Goal: Contribute content: Contribute content

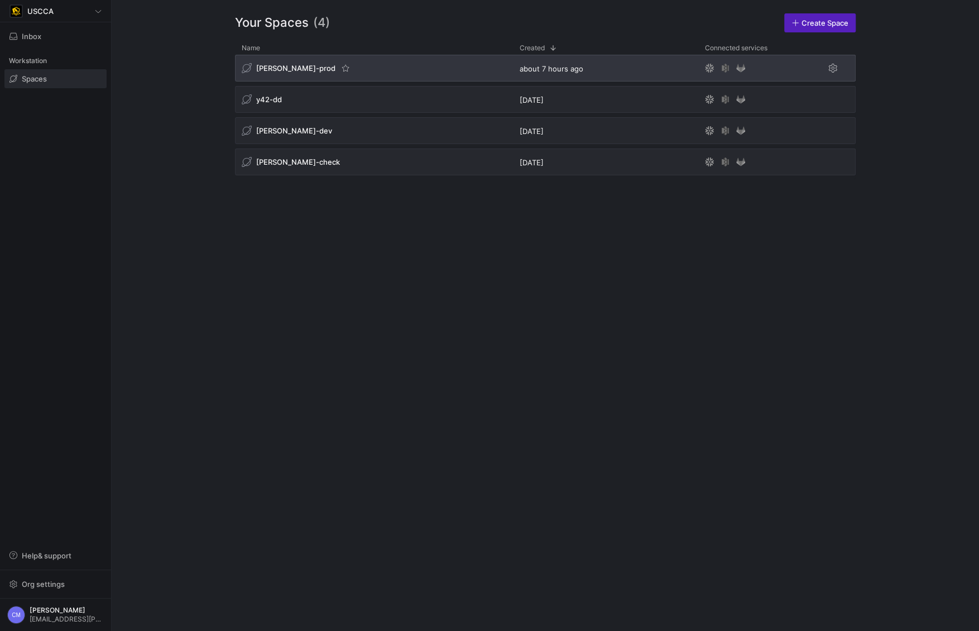
click at [269, 73] on div "[PERSON_NAME]-prod" at bounding box center [289, 68] width 94 height 10
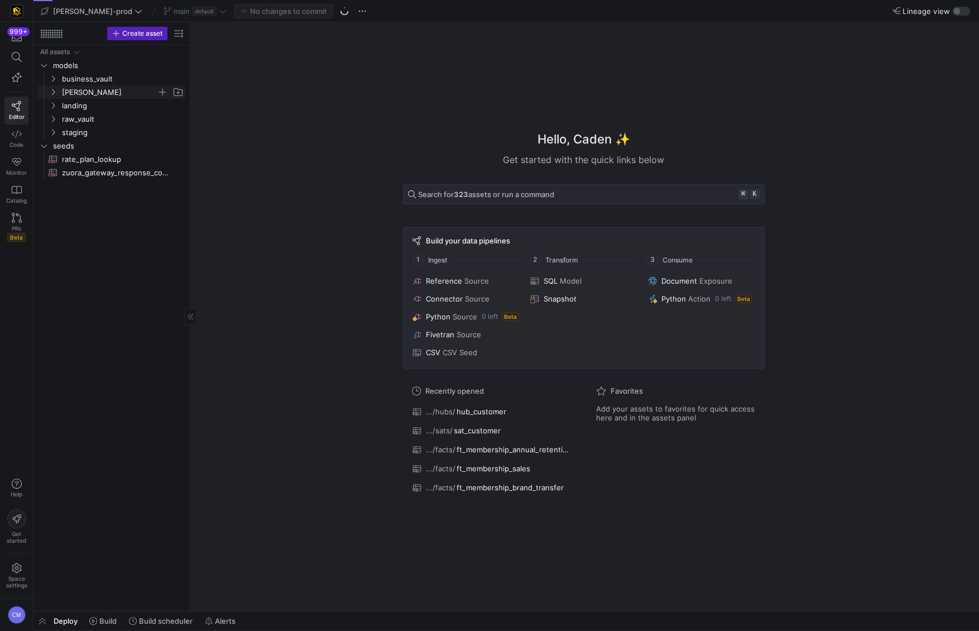
click at [68, 87] on span "[PERSON_NAME]" at bounding box center [109, 92] width 95 height 13
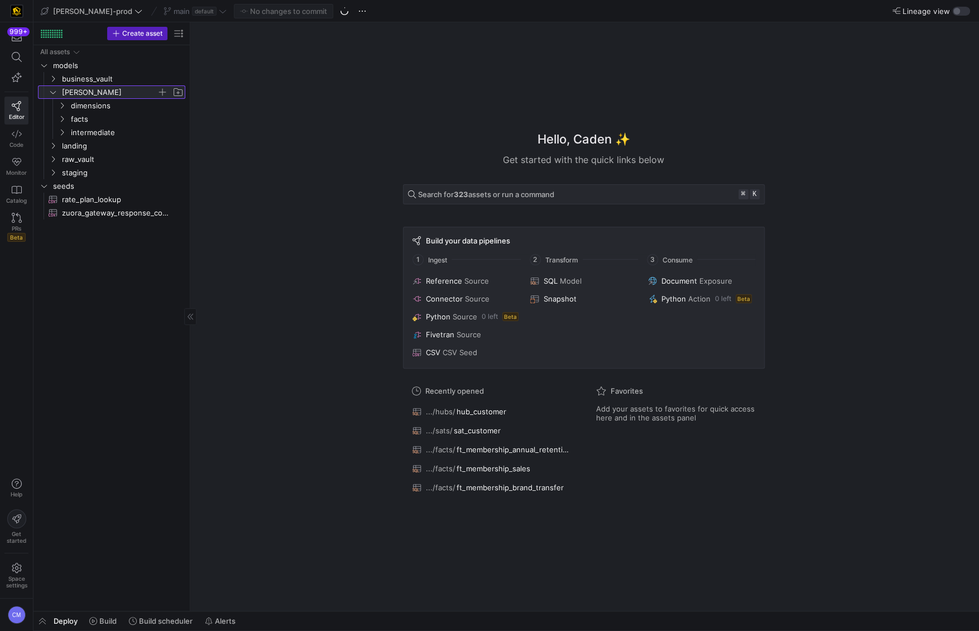
drag, startPoint x: 90, startPoint y: 91, endPoint x: 99, endPoint y: 84, distance: 11.5
click at [92, 93] on span "[PERSON_NAME]" at bounding box center [109, 92] width 95 height 13
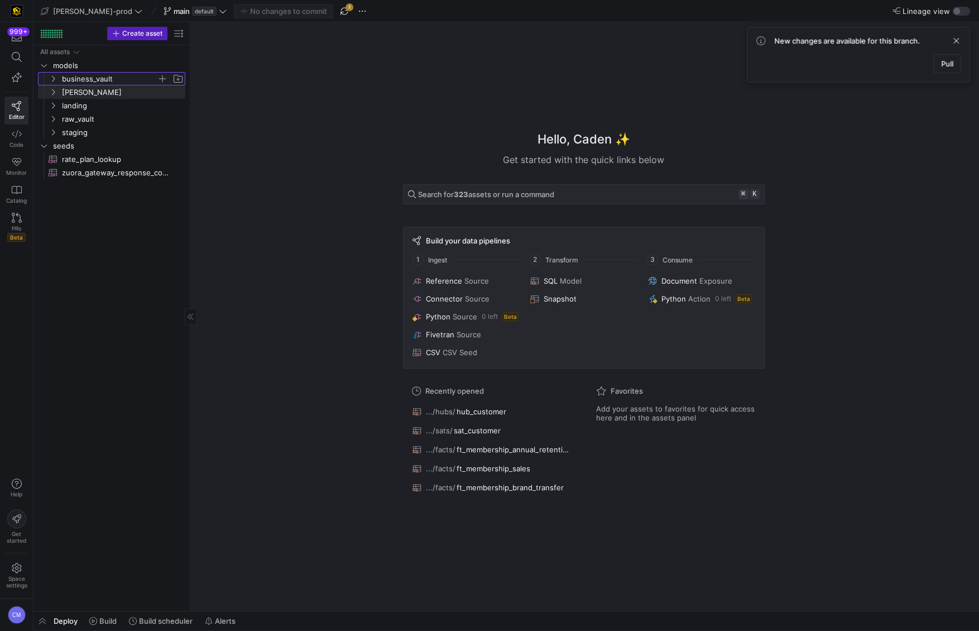
click at [99, 81] on span "business_vault" at bounding box center [109, 79] width 95 height 13
drag, startPoint x: 89, startPoint y: 89, endPoint x: 117, endPoint y: 85, distance: 28.8
click at [89, 89] on span "hubs" at bounding box center [127, 92] width 113 height 13
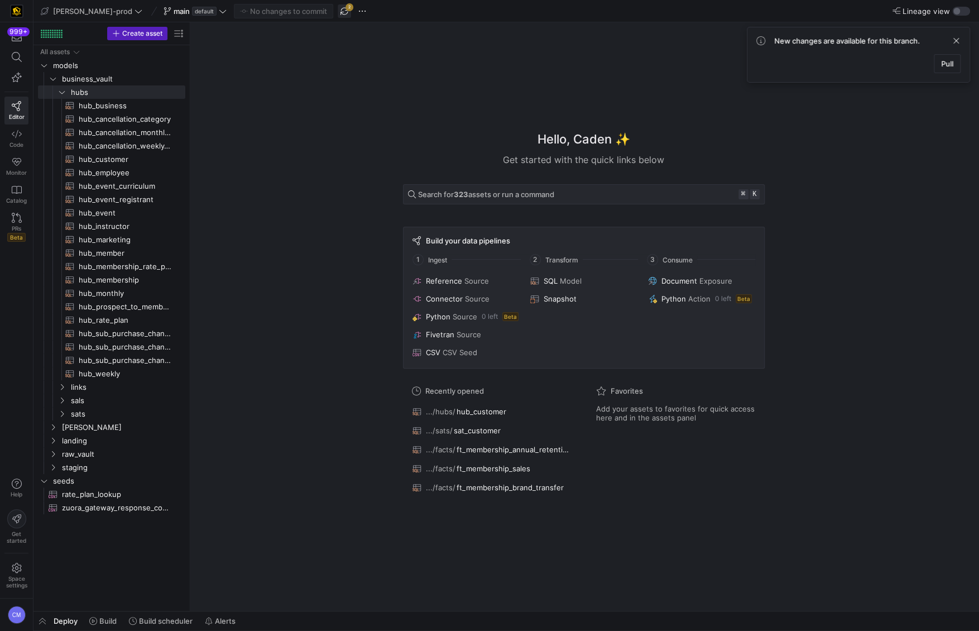
click at [338, 10] on span "button" at bounding box center [344, 10] width 13 height 13
click at [107, 158] on span "hub_customer​​​​​​​​​​" at bounding box center [126, 159] width 94 height 13
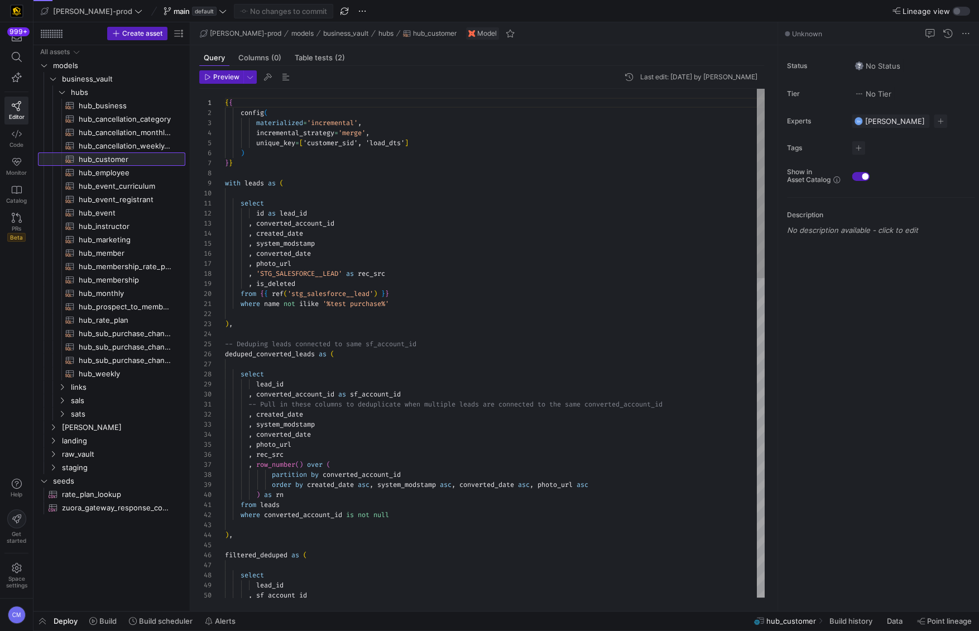
scroll to position [100, 0]
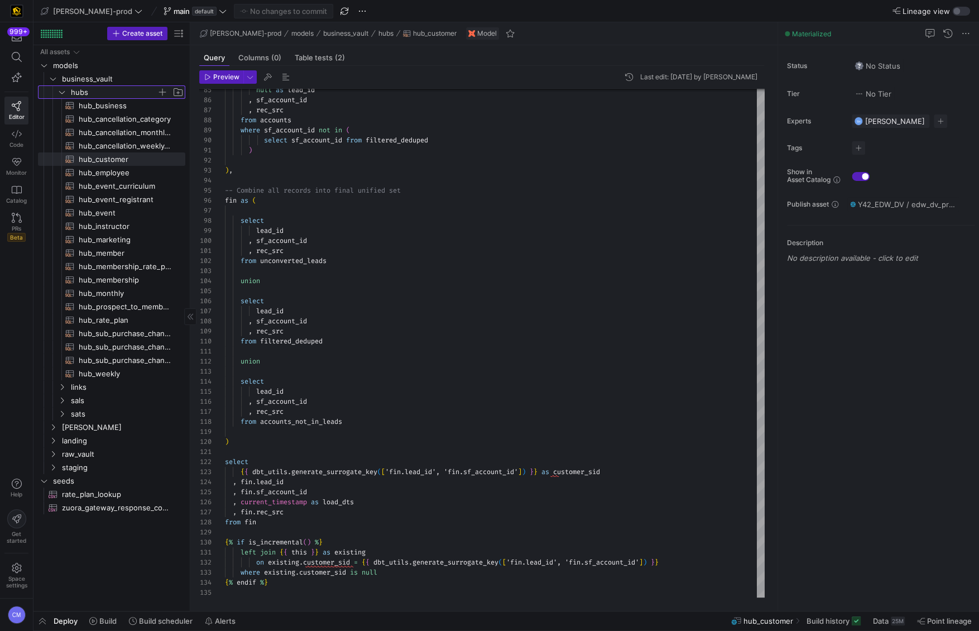
click at [79, 92] on span "hubs" at bounding box center [114, 92] width 86 height 13
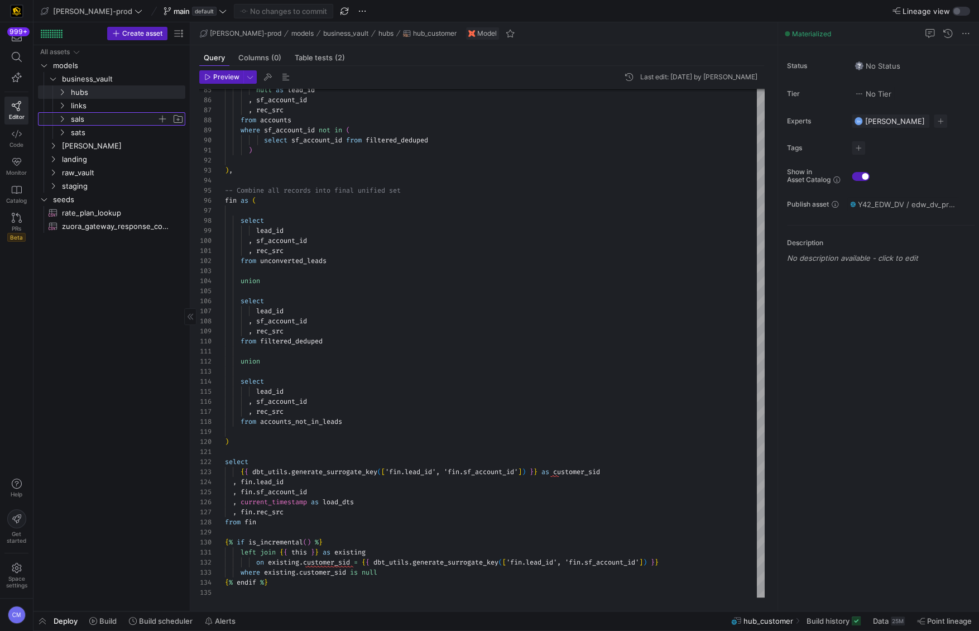
click at [89, 113] on span "sals" at bounding box center [114, 119] width 86 height 13
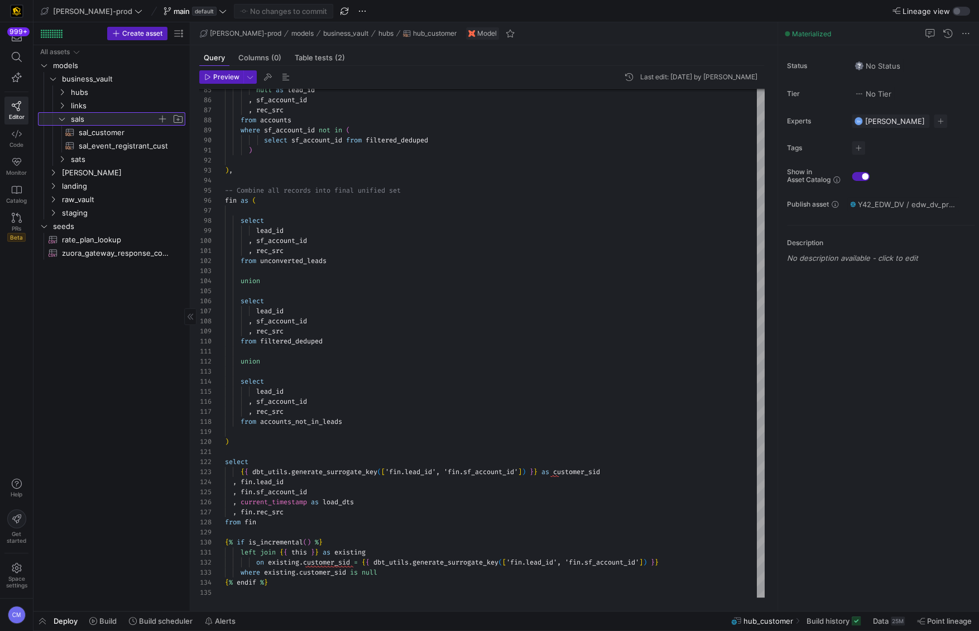
click at [88, 114] on span "sals" at bounding box center [114, 119] width 86 height 13
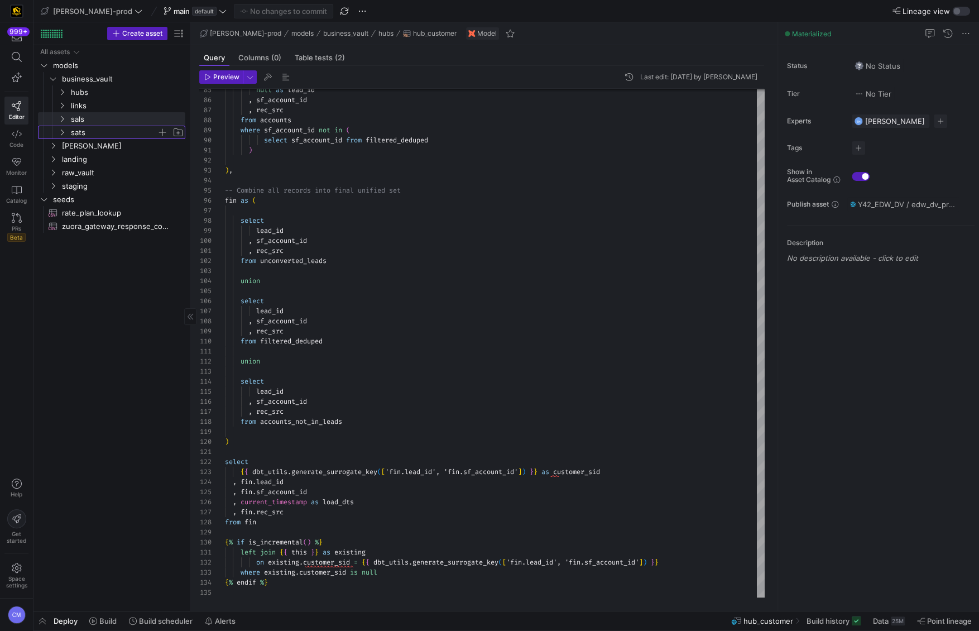
click at [92, 131] on span "sats" at bounding box center [114, 132] width 86 height 13
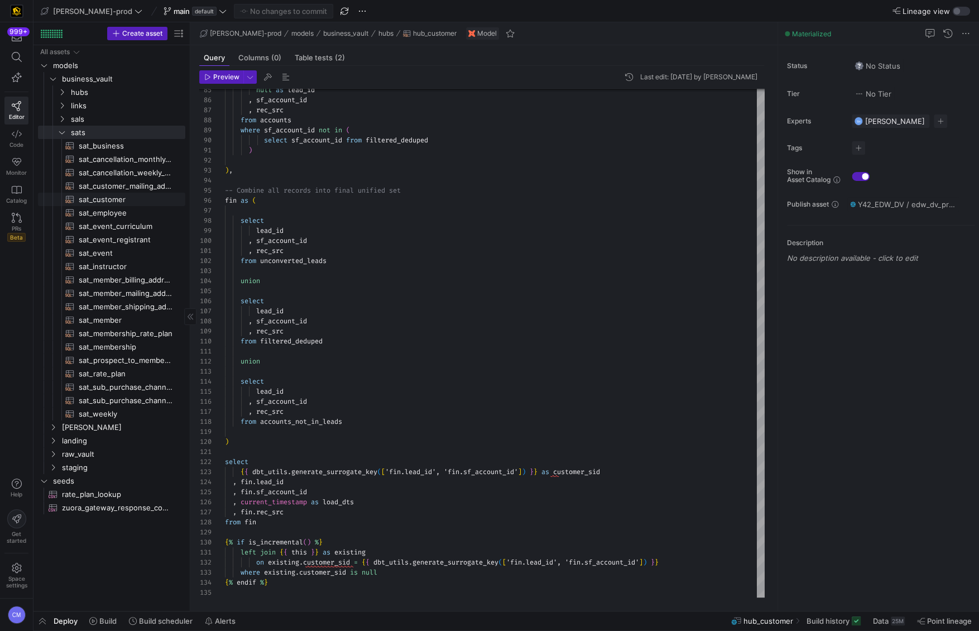
click at [114, 197] on span "sat_customer​​​​​​​​​​" at bounding box center [126, 199] width 94 height 13
type textarea "{{ config( materialized='incremental', incremental_strategy='merge', unique_key…"
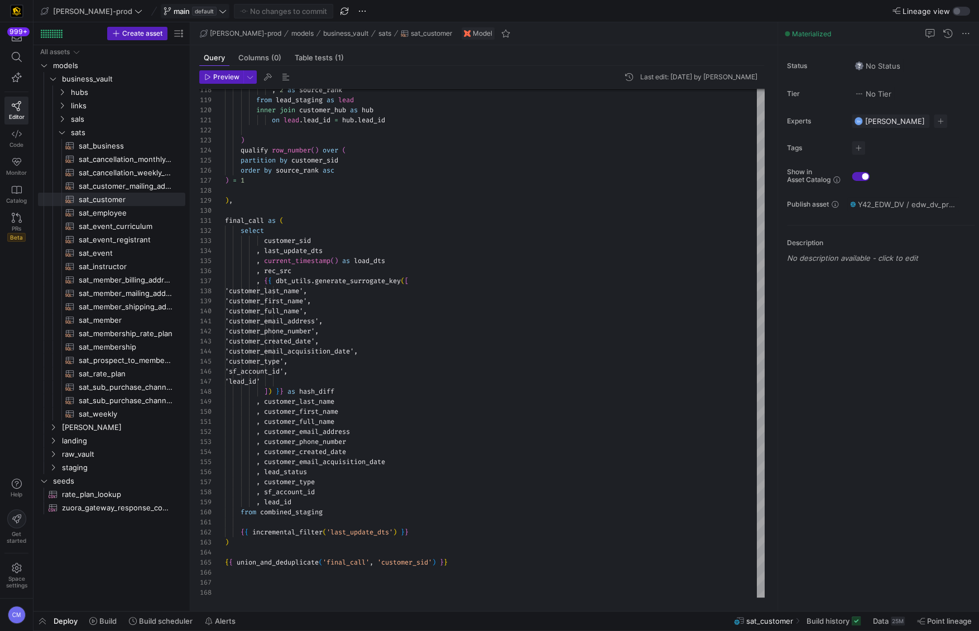
click at [174, 11] on span "main" at bounding box center [182, 11] width 16 height 9
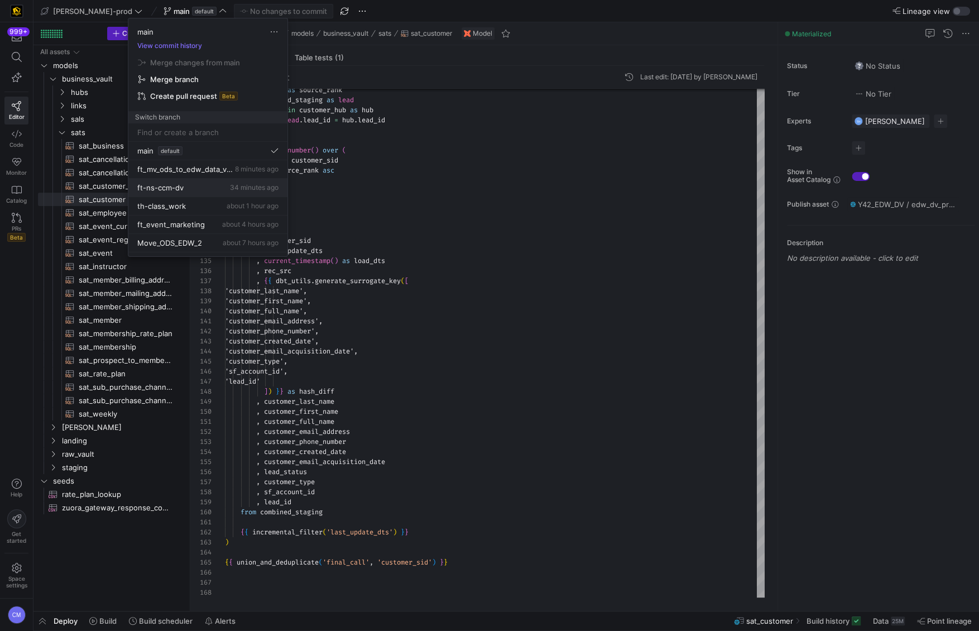
click at [194, 191] on div "ft-ns-ccm-dv 34 minutes ago" at bounding box center [207, 187] width 141 height 9
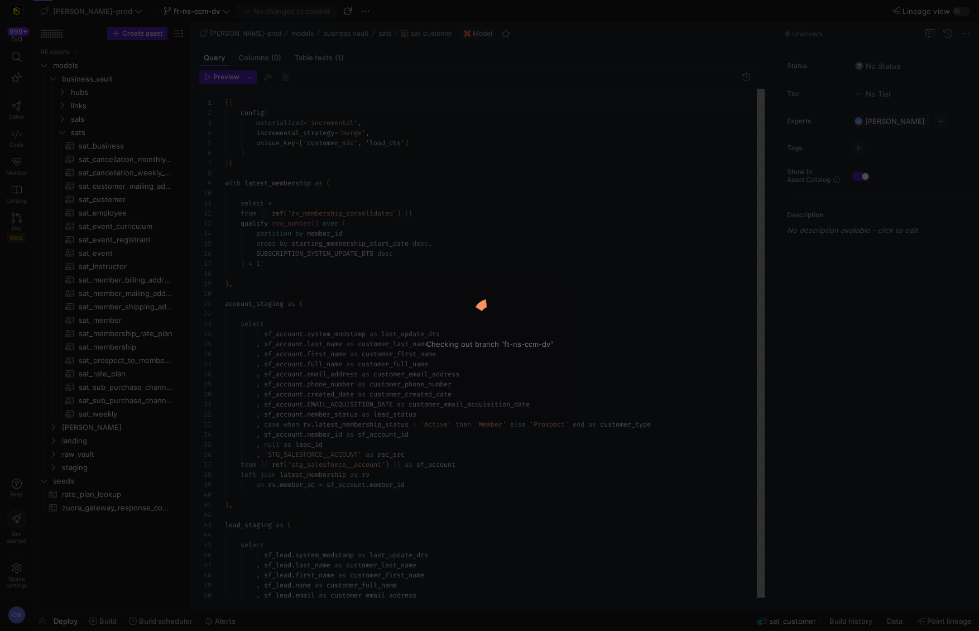
scroll to position [100, 0]
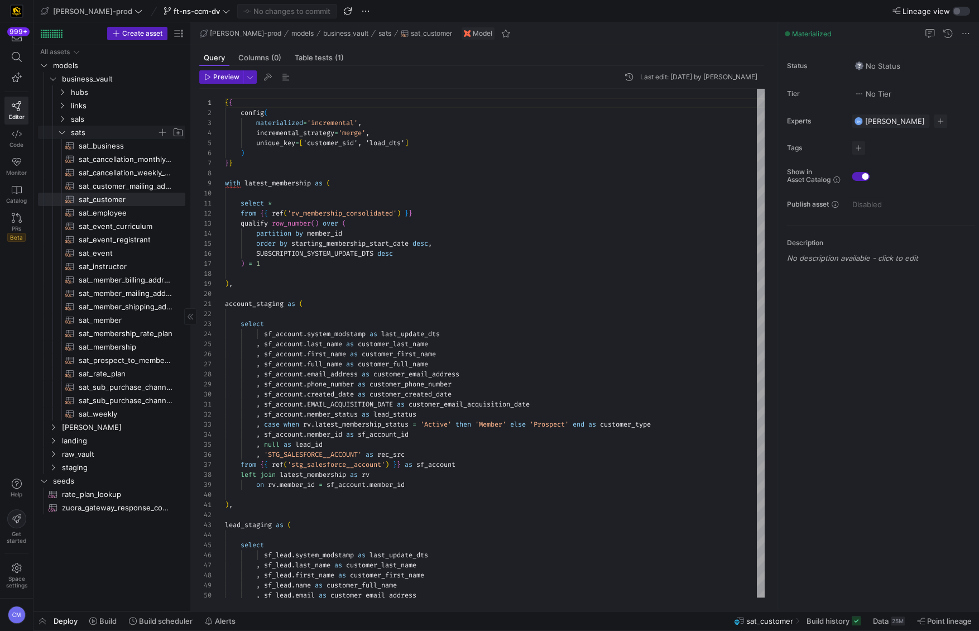
click at [89, 134] on span "sats" at bounding box center [114, 132] width 86 height 13
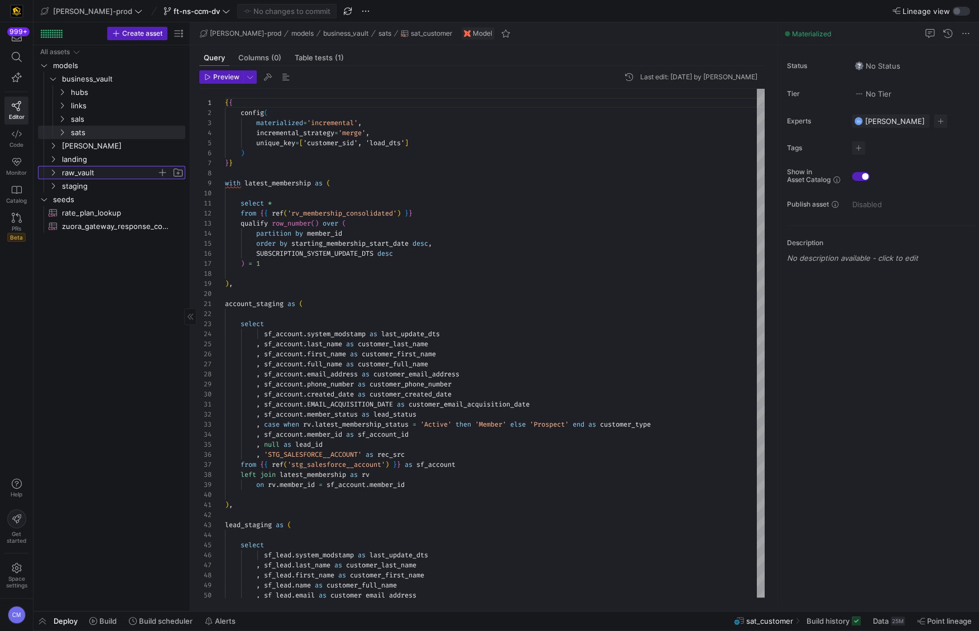
click at [90, 169] on span "raw_vault" at bounding box center [109, 172] width 95 height 13
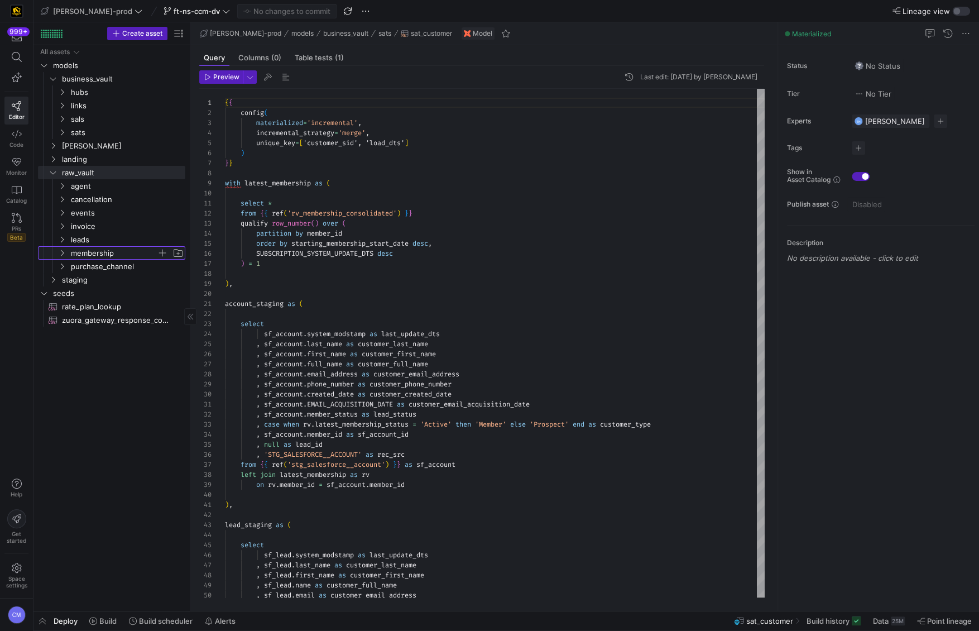
click at [119, 257] on span "membership" at bounding box center [114, 253] width 86 height 13
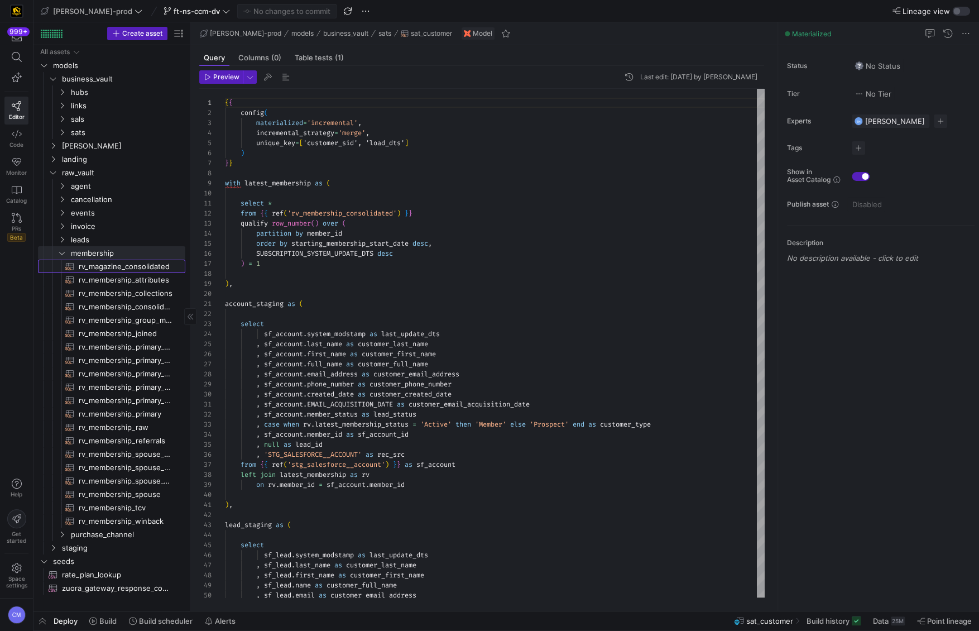
click at [140, 270] on span "rv_magazine_consolidated​​​​​​​​​​" at bounding box center [126, 266] width 94 height 13
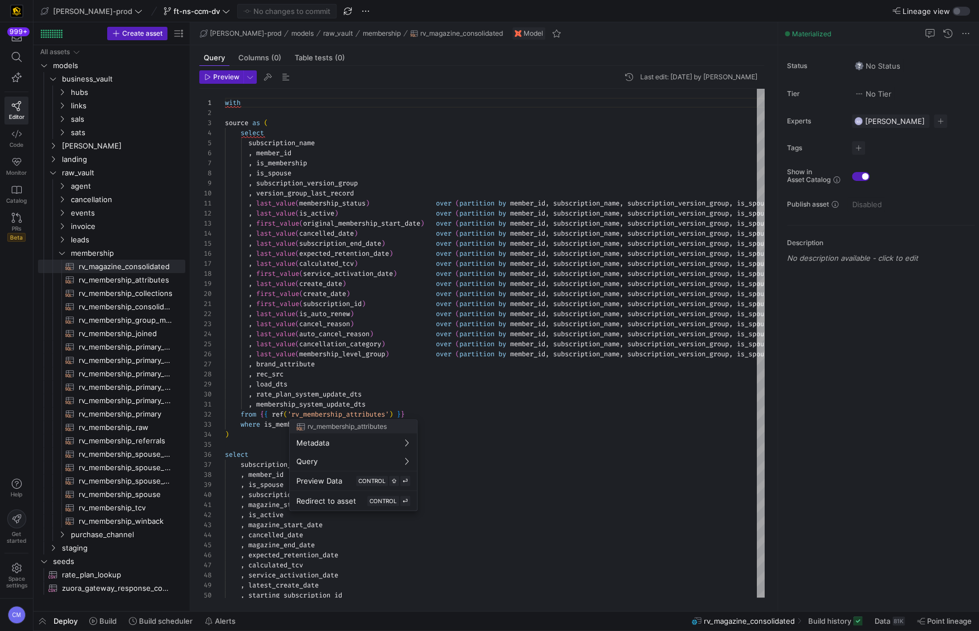
click at [445, 277] on div at bounding box center [489, 315] width 979 height 631
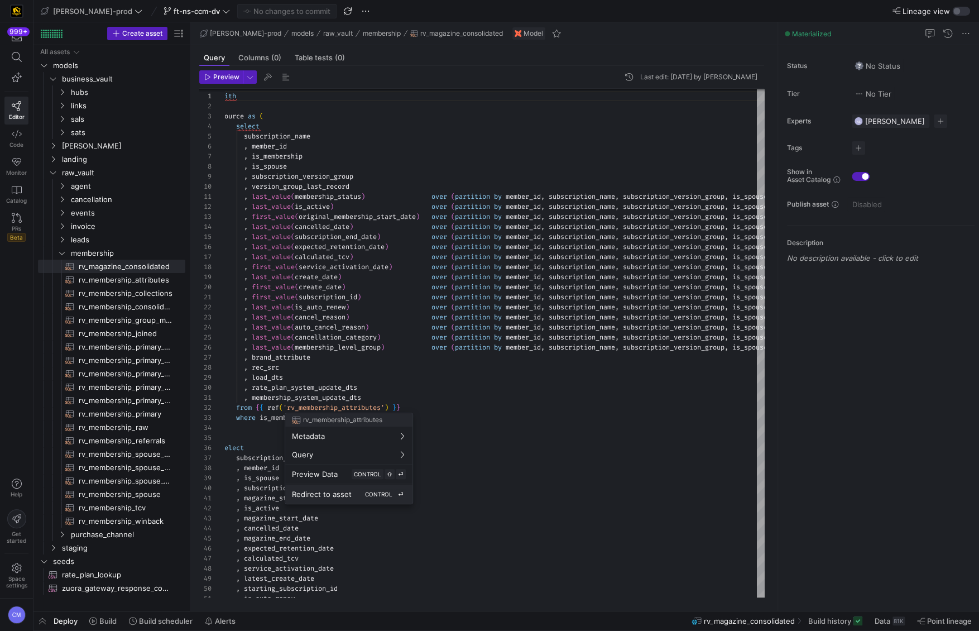
click at [365, 495] on span "CONTROL" at bounding box center [378, 494] width 27 height 7
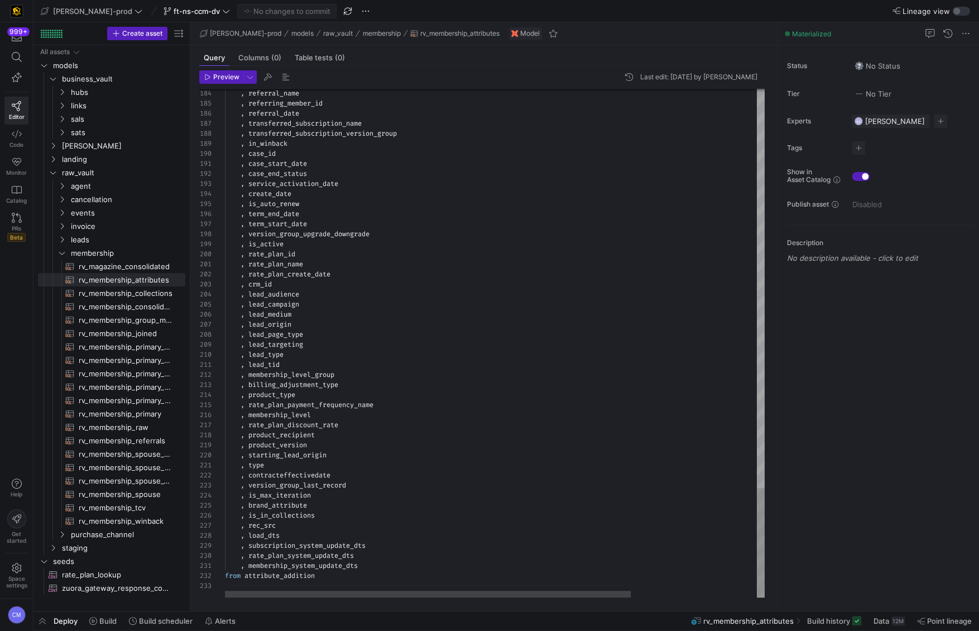
type textarea ", lead_tid , membership_level_group , billing_adjustment_type , product_type , …"
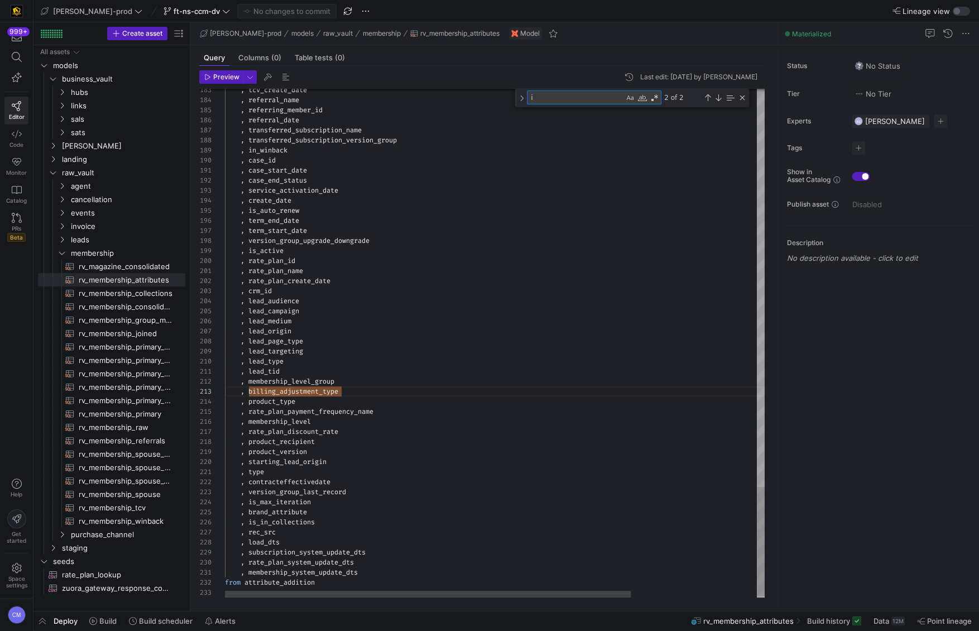
type textarea "is"
type textarea ", type , contracteffectivedate , version_group_last_record , is_max_iteration ,…"
type textarea "is_m"
type textarea "attribute_addition as ( select j.subscription_id , j.subscription_name , j.memb…"
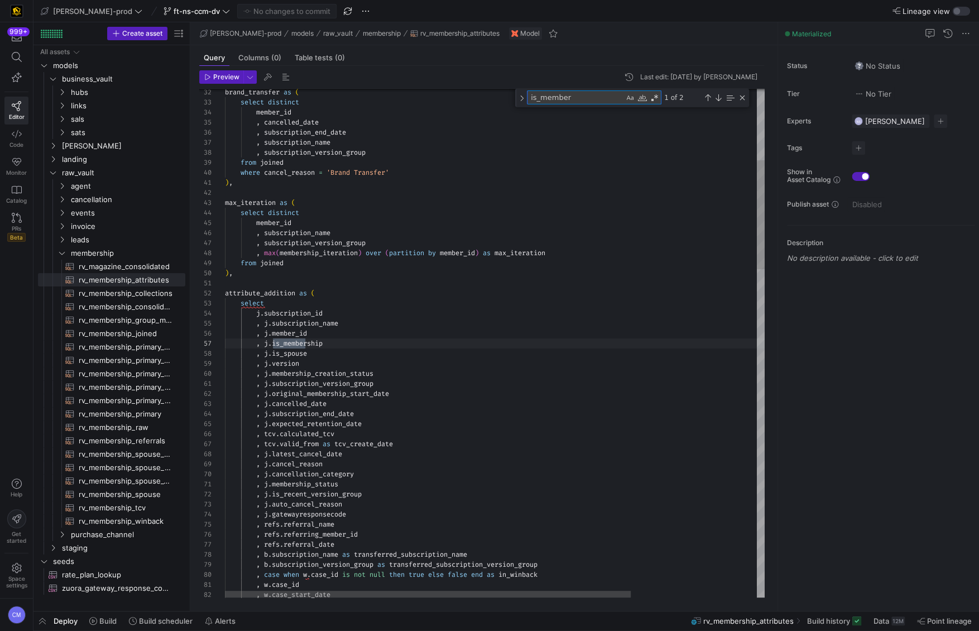
scroll to position [100, 84]
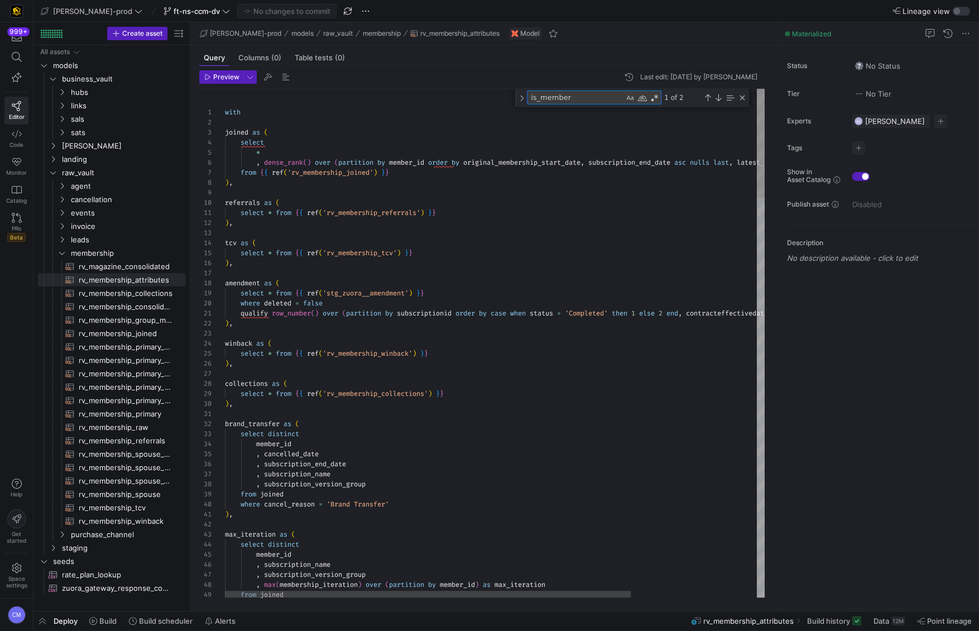
type textarea "is_member"
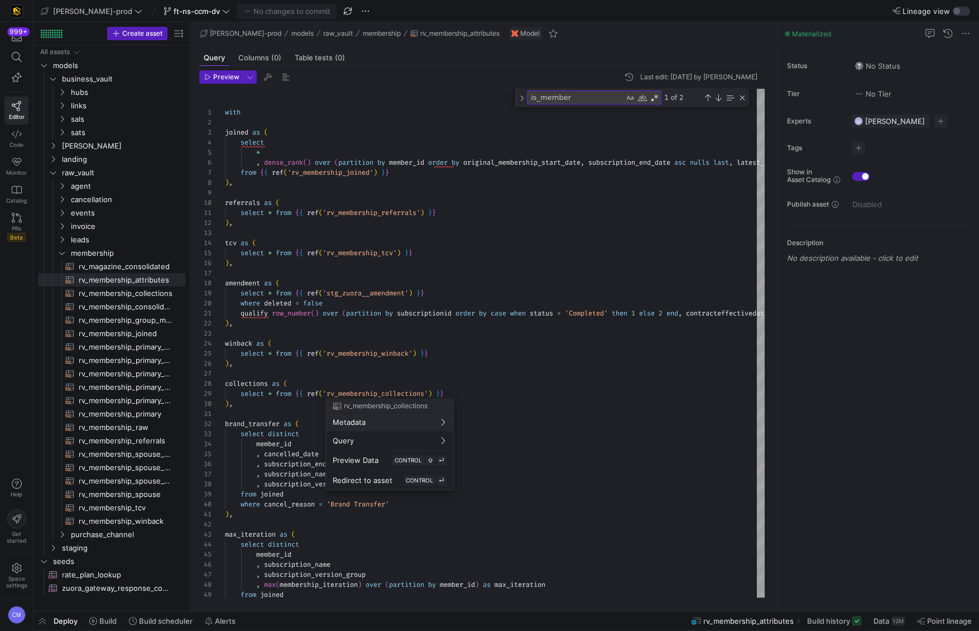
click at [467, 263] on div at bounding box center [489, 315] width 979 height 631
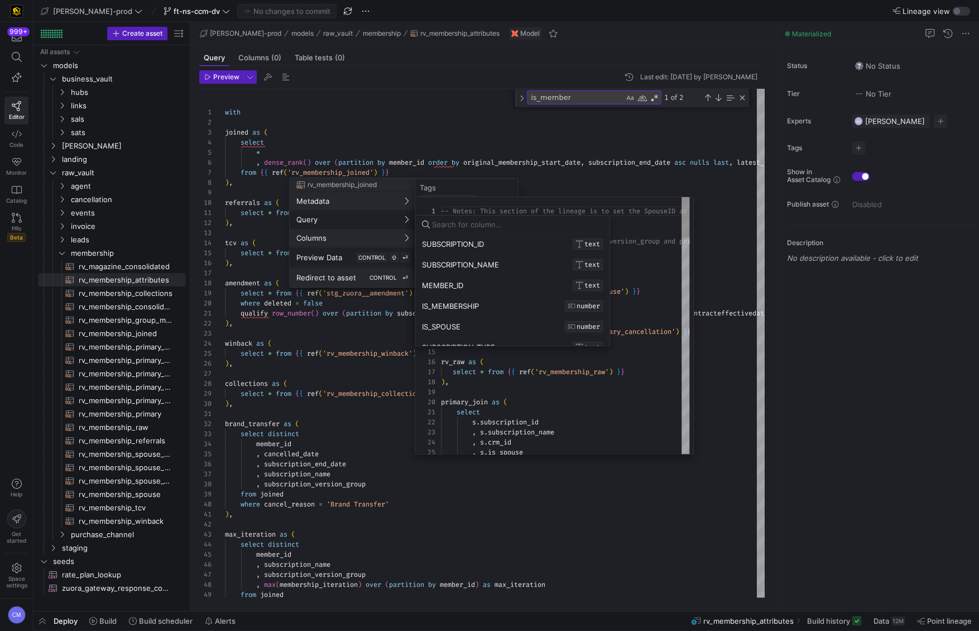
scroll to position [0, 0]
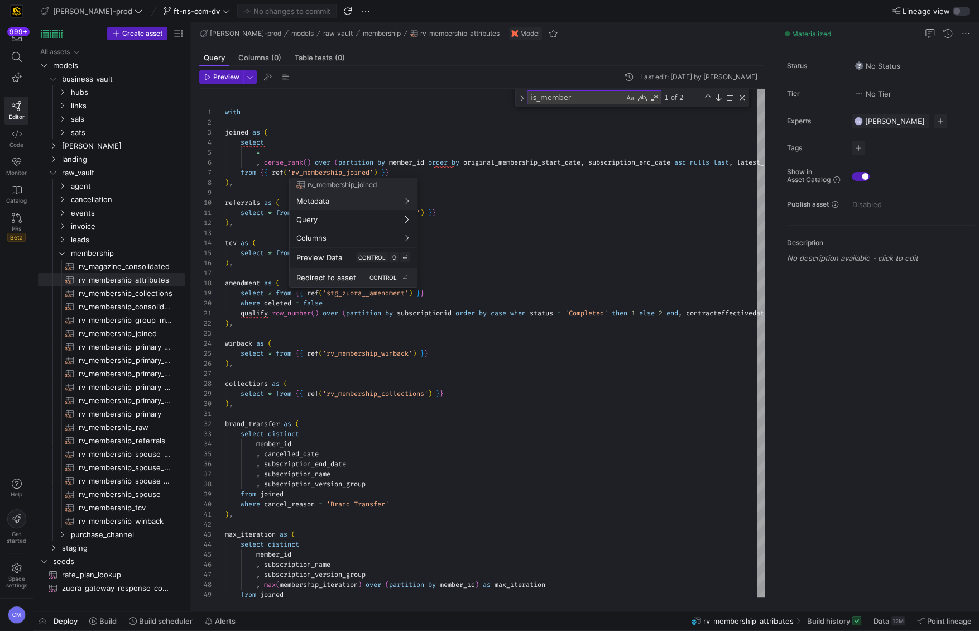
click at [351, 275] on span "Redirect to asset" at bounding box center [326, 277] width 60 height 9
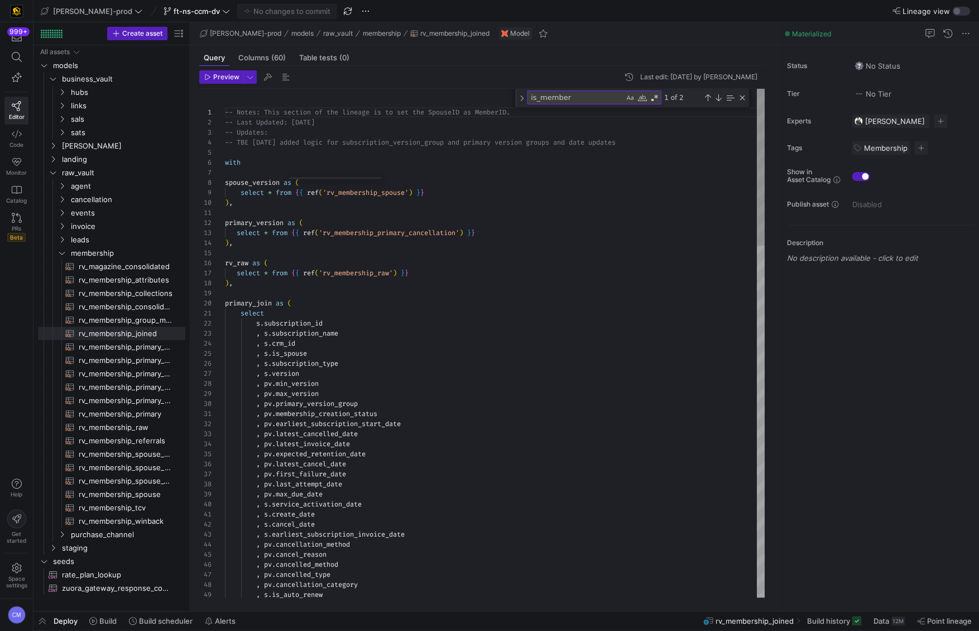
scroll to position [100, 0]
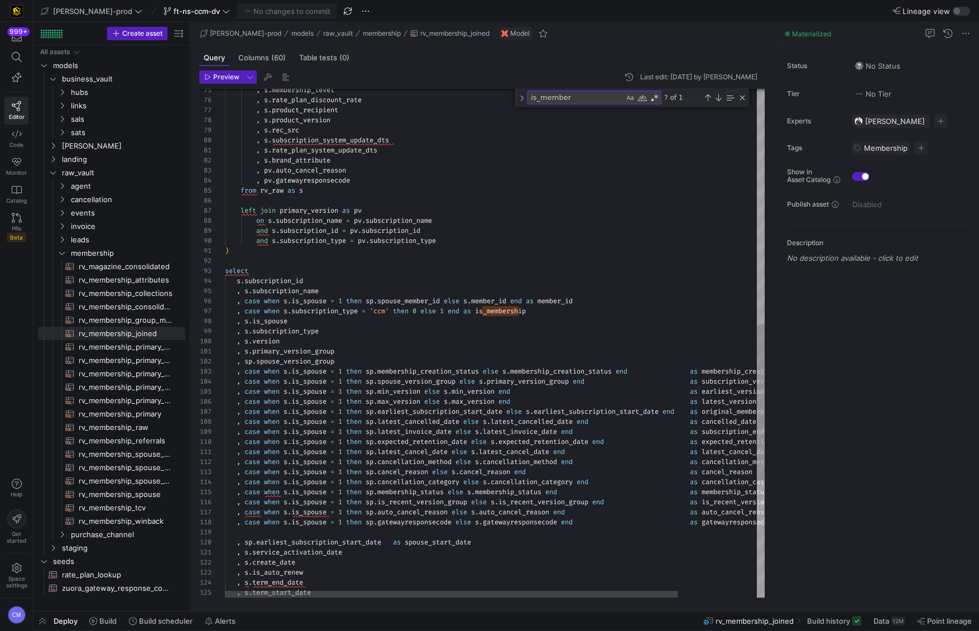
click at [345, 307] on div ", s . membership_level , s . rate_plan_discount_rate , s . product_recipient , …" at bounding box center [542, 149] width 634 height 1652
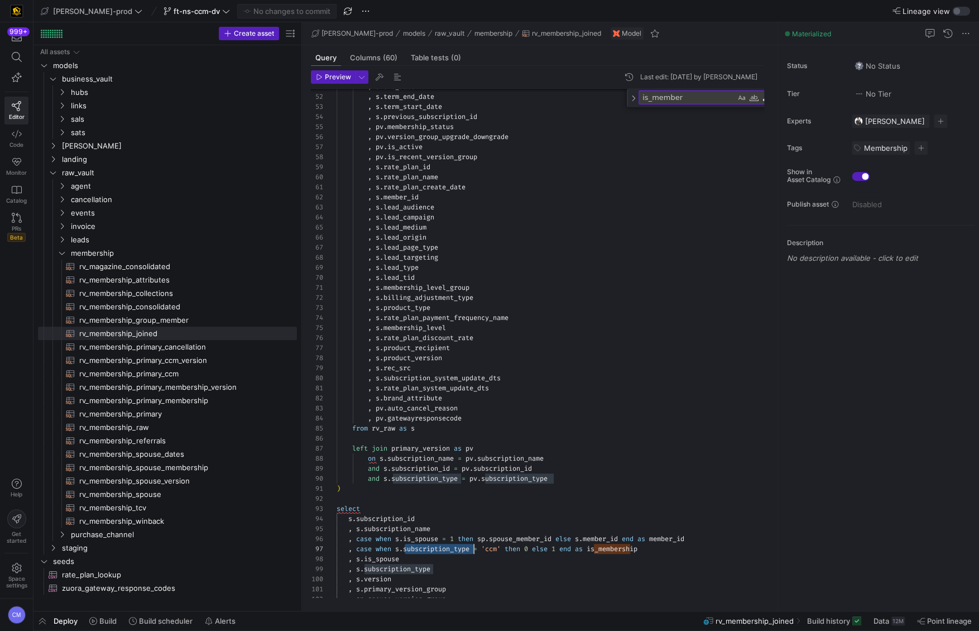
drag, startPoint x: 189, startPoint y: 306, endPoint x: 306, endPoint y: 299, distance: 117.4
click at [306, 299] on as-split "Create asset Drag here to set row groups Drag here to set column labels Group 1…" at bounding box center [505, 316] width 945 height 588
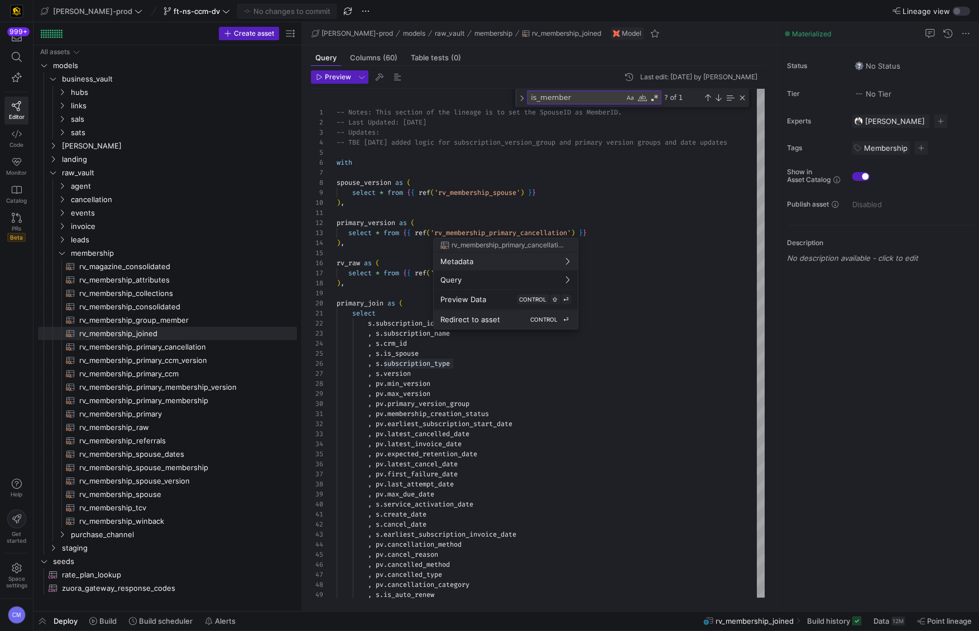
click at [512, 314] on div "Redirect to asset CONTROL ⏎" at bounding box center [505, 319] width 131 height 10
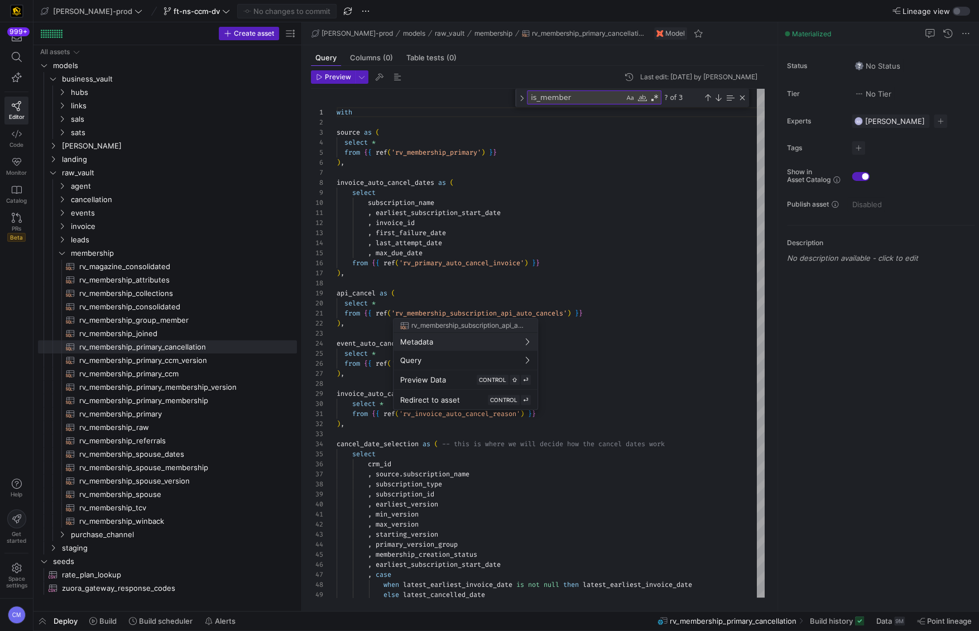
click at [611, 340] on div at bounding box center [489, 315] width 979 height 631
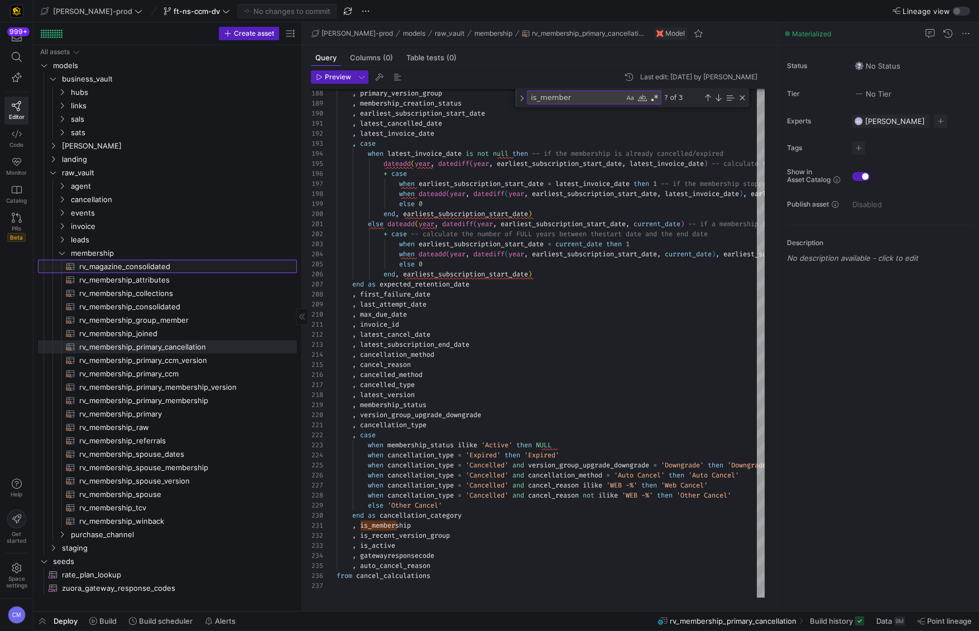
click at [156, 271] on span "rv_magazine_consolidated​​​​​​​​​​" at bounding box center [181, 266] width 205 height 13
type textarea "with source as ( select subscription_name , member_id , is_membership , is_spou…"
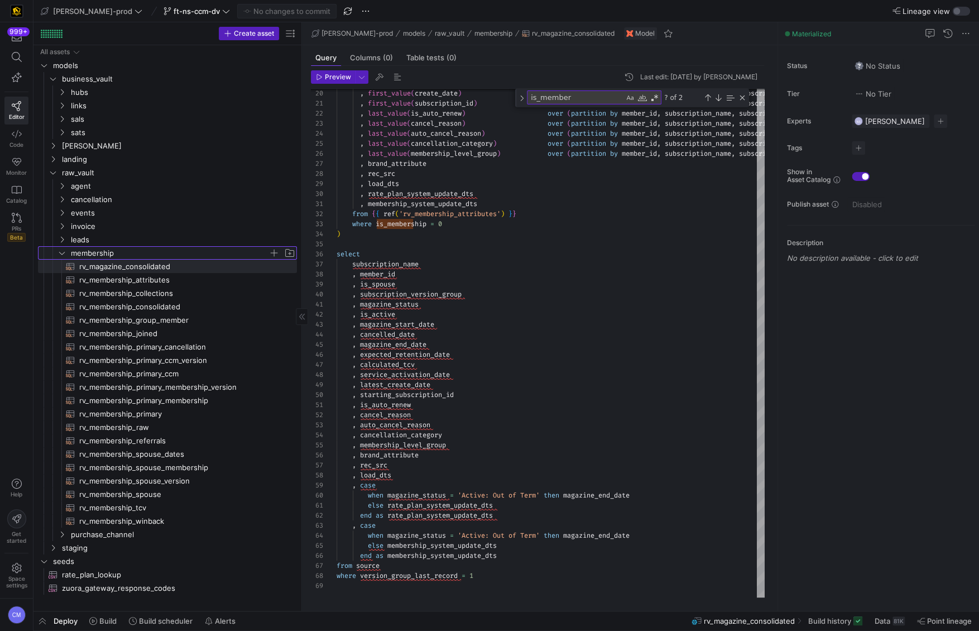
click at [131, 251] on span "membership" at bounding box center [170, 253] width 198 height 13
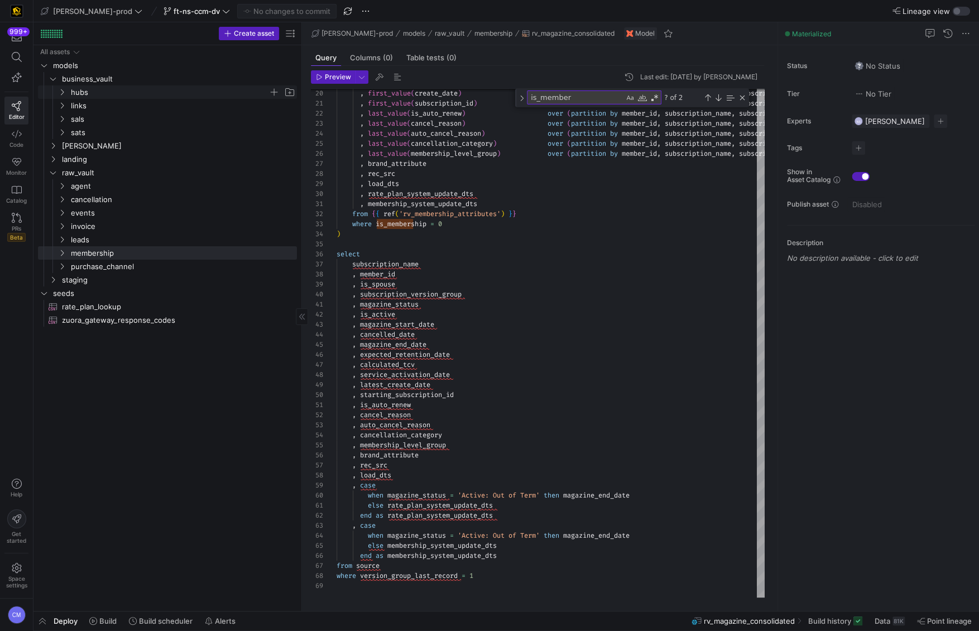
click at [123, 93] on span "hubs" at bounding box center [170, 92] width 198 height 13
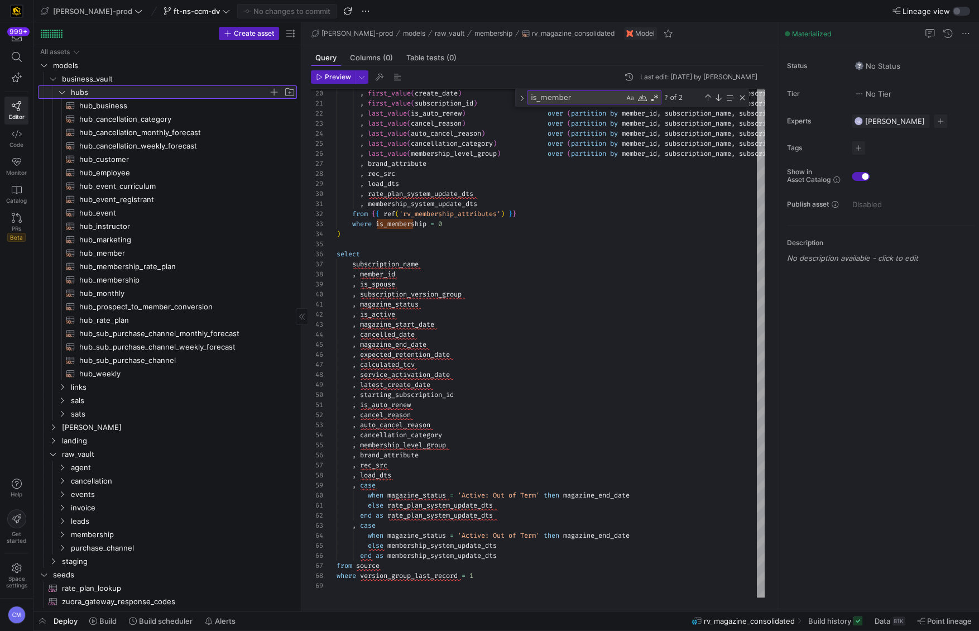
click at [276, 91] on span "button" at bounding box center [273, 91] width 11 height 11
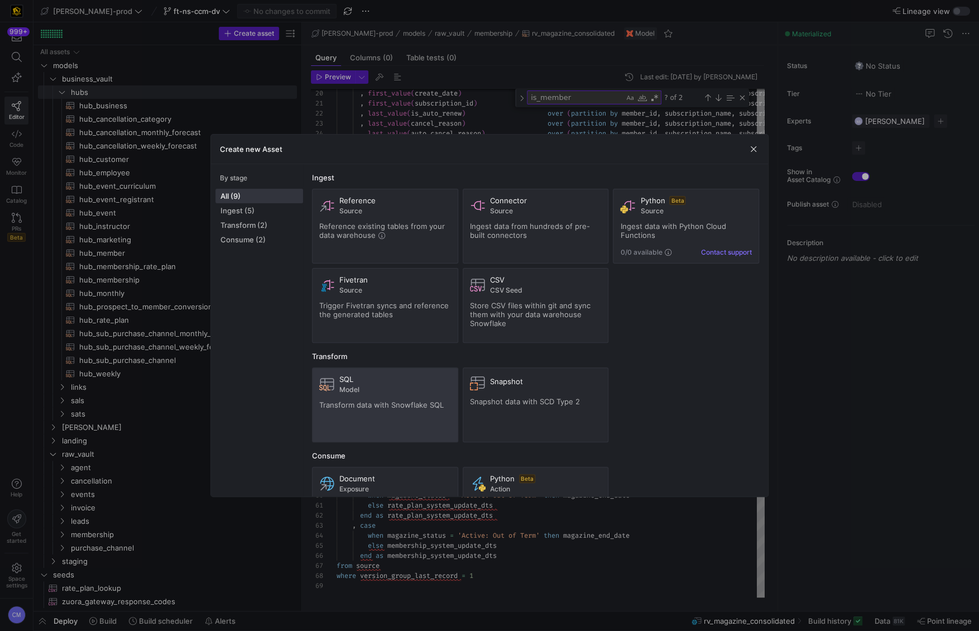
click at [395, 398] on div "SQL Model Transform data with Snowflake SQL" at bounding box center [385, 404] width 132 height 60
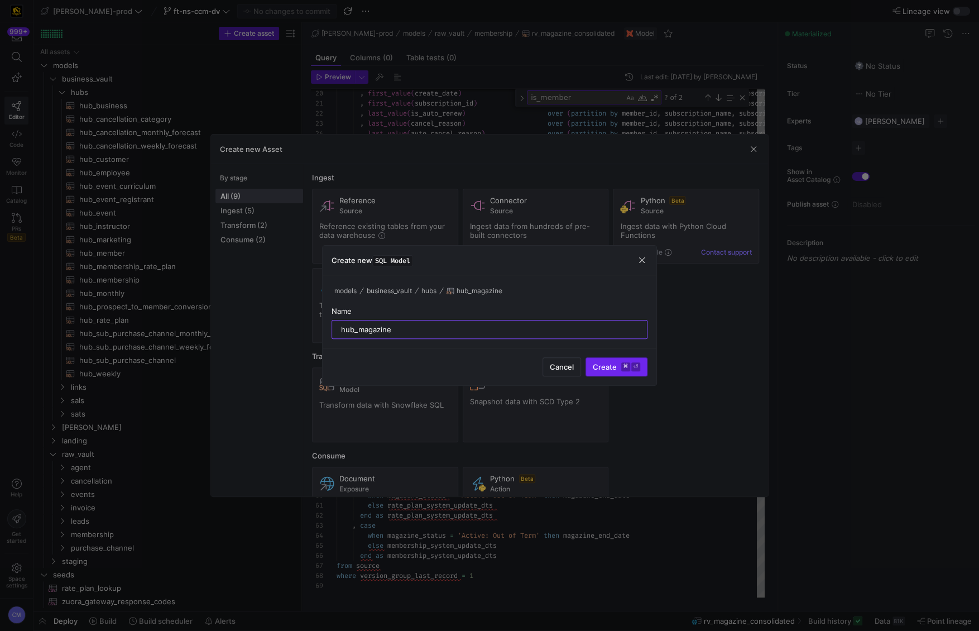
type input "hub_magazine"
click at [616, 367] on span "Create ⌘ ⏎" at bounding box center [616, 366] width 47 height 9
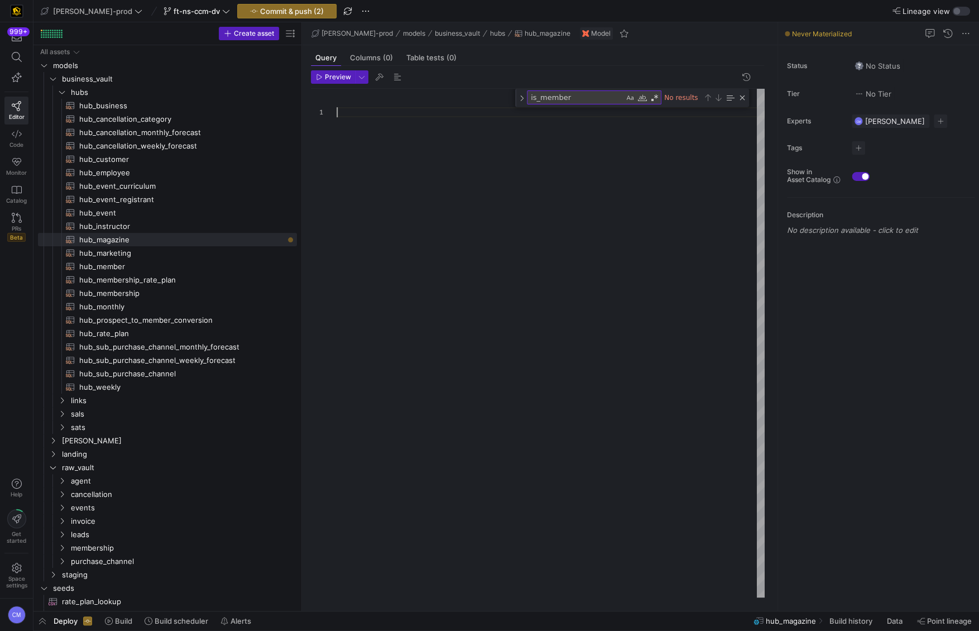
click at [541, 273] on div at bounding box center [550, 343] width 428 height 508
click at [120, 257] on span "hub_marketing​​​​​​​​​​" at bounding box center [181, 253] width 205 height 13
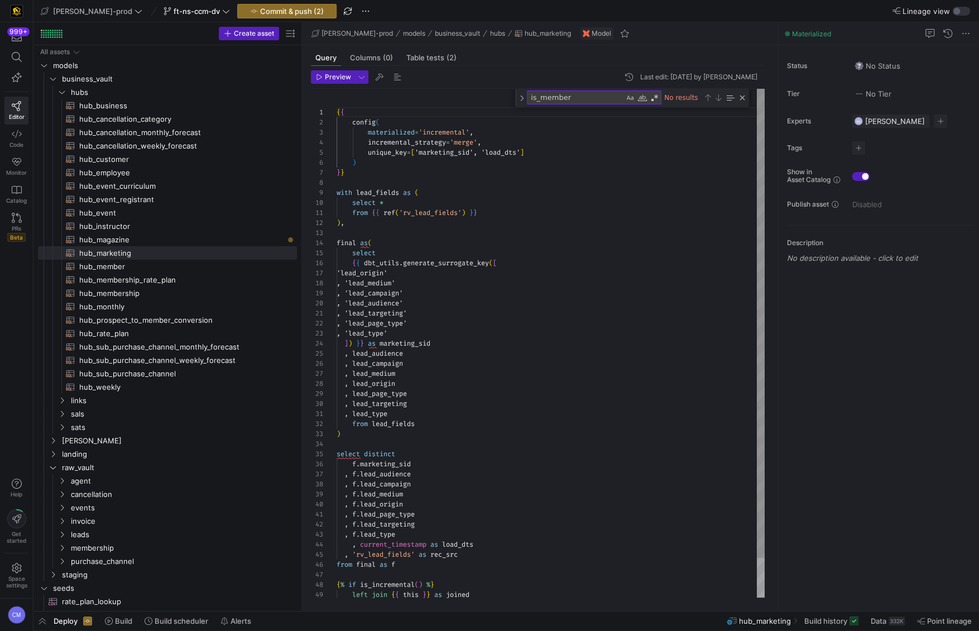
scroll to position [10, 88]
click at [521, 325] on div "materialized = 'incremental' , incremental_strategy = 'merge' , unique_key = [ …" at bounding box center [550, 364] width 428 height 551
type textarea "{{ config( materialized='incremental', incremental_strategy='merge', unique_key…"
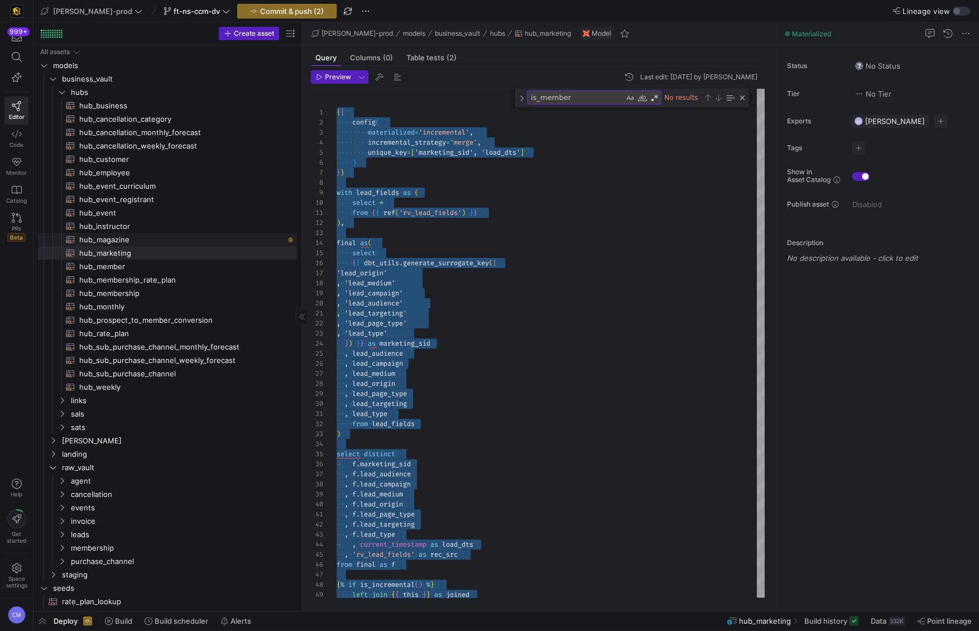
click at [186, 242] on span "hub_magazine​​​​​​​​​​" at bounding box center [181, 239] width 205 height 13
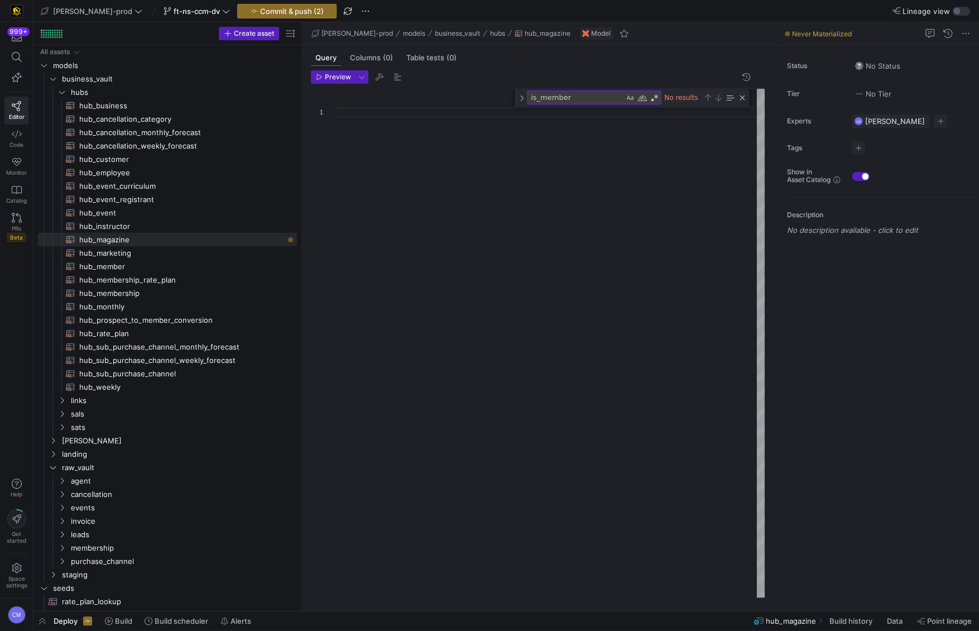
click at [456, 265] on div at bounding box center [550, 343] width 428 height 508
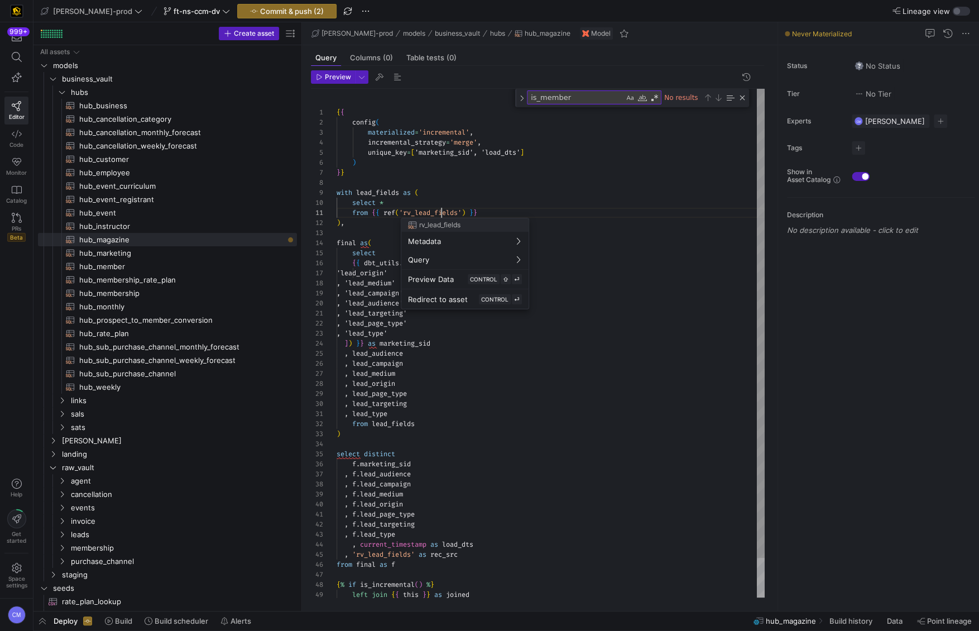
scroll to position [0, 104]
click at [440, 210] on div "materialized = 'incremental' , incremental_strategy = 'merge' , unique_key = [ …" at bounding box center [550, 364] width 428 height 551
click at [440, 210] on div at bounding box center [489, 315] width 979 height 631
click at [440, 210] on div "materialized = 'incremental' , incremental_strategy = 'merge' , unique_key = [ …" at bounding box center [550, 364] width 428 height 551
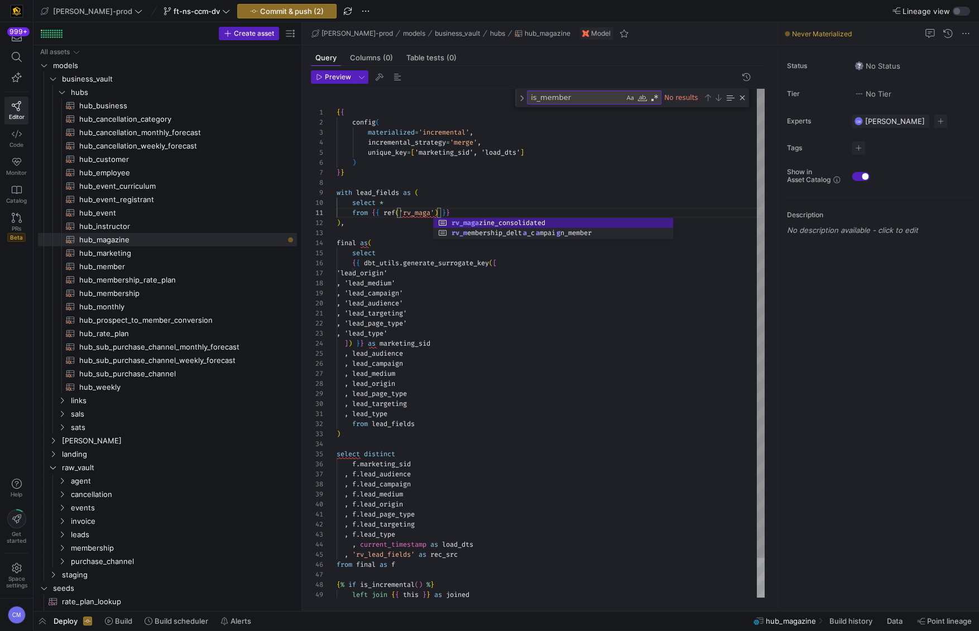
scroll to position [0, 165]
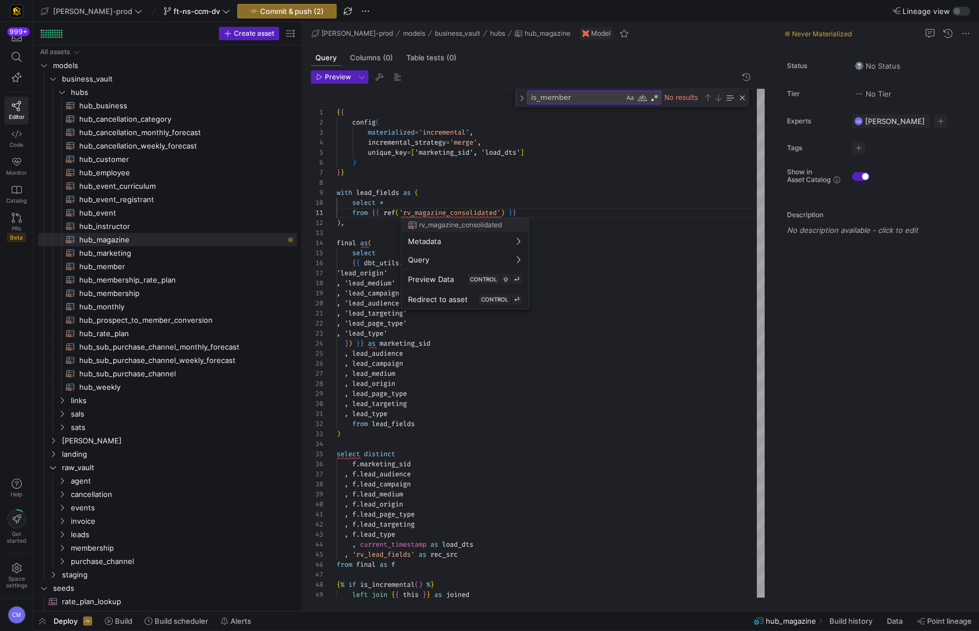
click at [448, 169] on div at bounding box center [489, 315] width 979 height 631
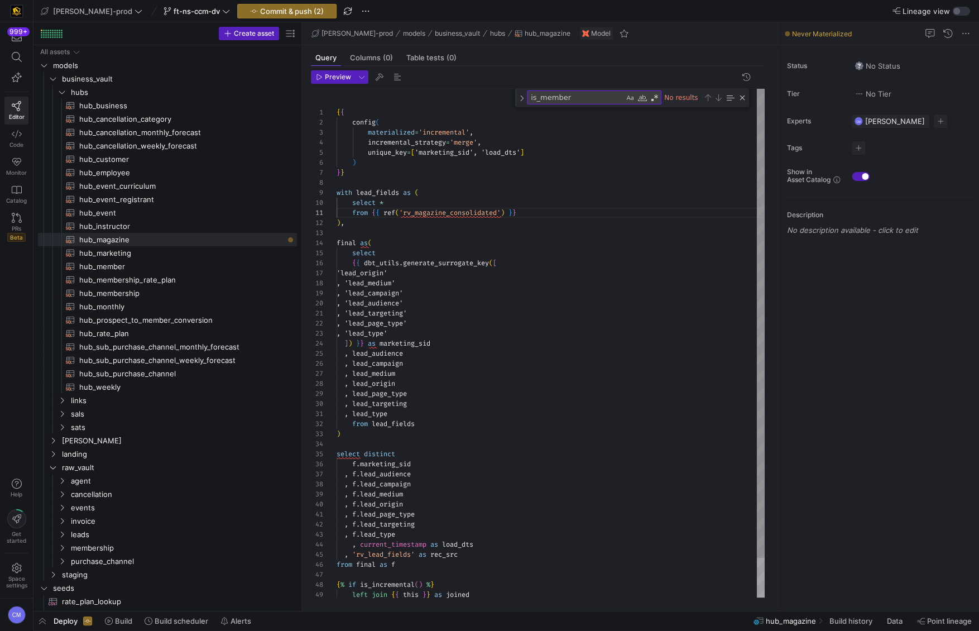
click at [446, 150] on div "materialized = 'incremental' , incremental_strategy = 'merge' , unique_key = [ …" at bounding box center [550, 364] width 428 height 551
click at [435, 151] on div "materialized = 'incremental' , incremental_strategy = 'merge' , unique_key = [ …" at bounding box center [550, 364] width 428 height 551
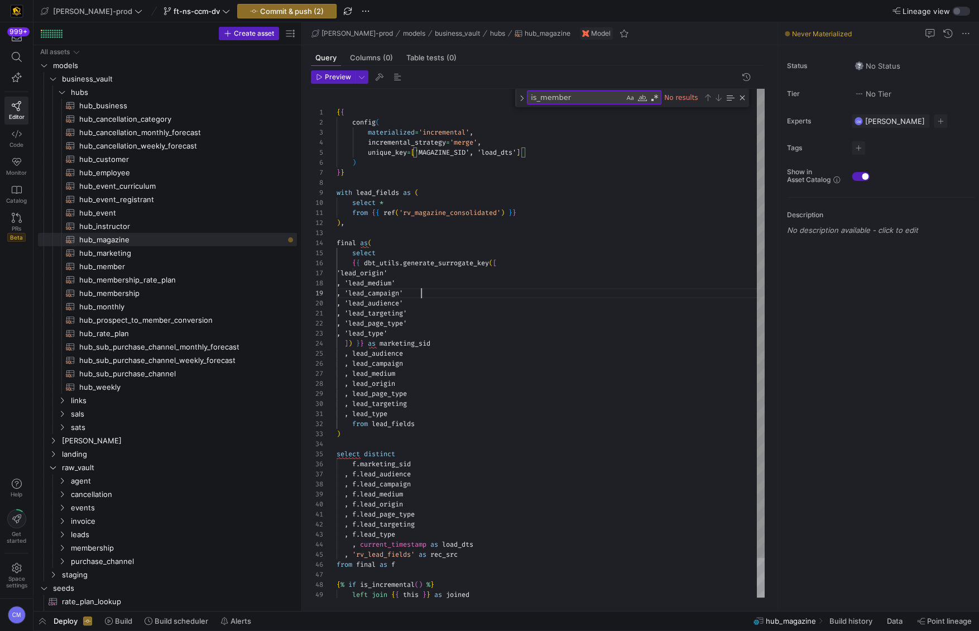
scroll to position [80, 84]
click at [491, 296] on div "materialized = 'incremental' , incremental_strategy = 'merge' , unique_key = [ …" at bounding box center [550, 364] width 428 height 551
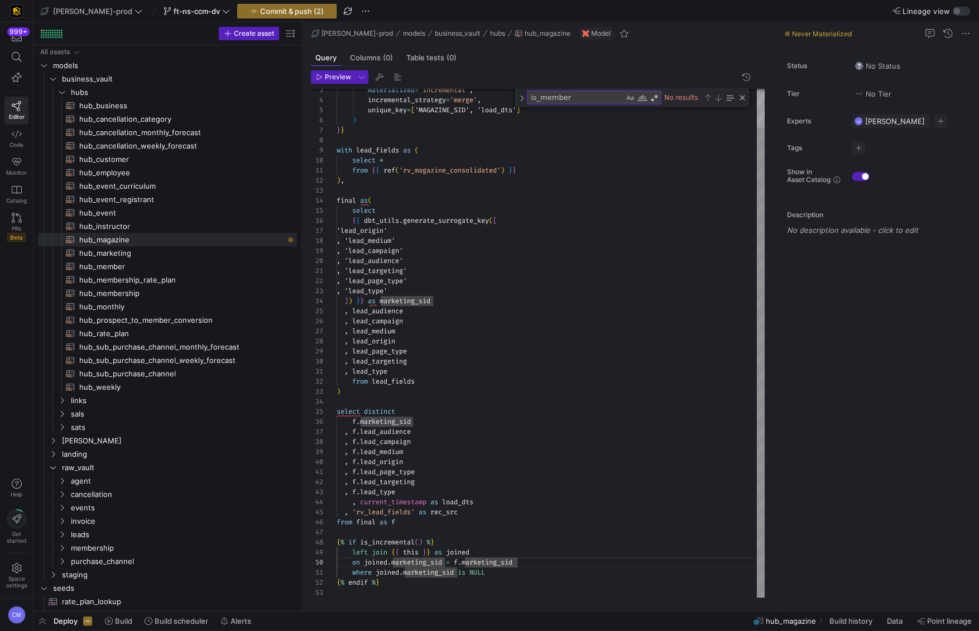
click at [408, 562] on div "materialized = 'incremental' , incremental_strategy = 'merge' , unique_key = [ …" at bounding box center [550, 321] width 428 height 551
click at [491, 561] on div "materialized = 'incremental' , incremental_strategy = 'merge' , unique_key = [ …" at bounding box center [550, 321] width 428 height 551
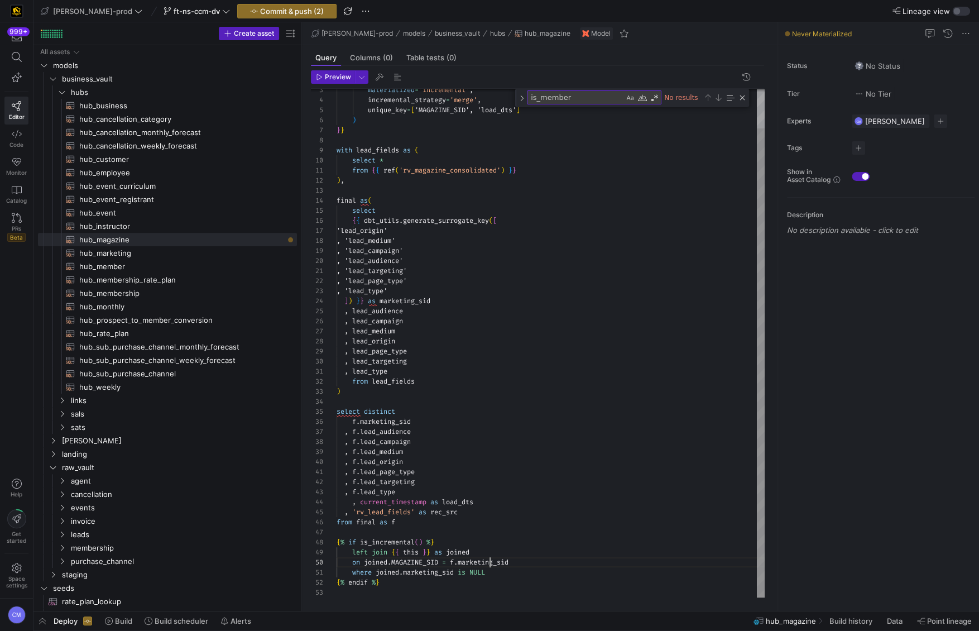
click at [491, 561] on div "materialized = 'incremental' , incremental_strategy = 'merge' , unique_key = [ …" at bounding box center [550, 321] width 428 height 551
click at [421, 562] on div "materialized = 'incremental' , incremental_strategy = 'merge' , unique_key = [ …" at bounding box center [550, 321] width 428 height 551
click at [420, 561] on div "materialized = 'incremental' , incremental_strategy = 'merge' , unique_key = [ …" at bounding box center [550, 321] width 428 height 551
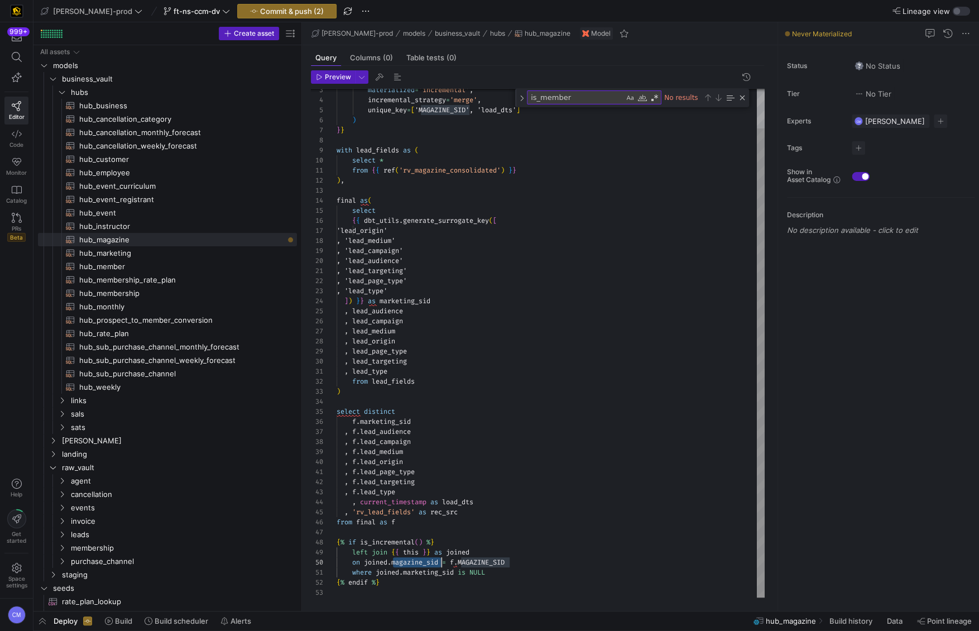
click at [420, 561] on div "materialized = 'incremental' , incremental_strategy = 'merge' , unique_key = [ …" at bounding box center [550, 321] width 428 height 551
click at [498, 558] on div "materialized = 'incremental' , incremental_strategy = 'merge' , unique_key = [ …" at bounding box center [550, 321] width 428 height 551
click at [417, 573] on div "materialized = 'incremental' , incremental_strategy = 'merge' , unique_key = [ …" at bounding box center [550, 321] width 428 height 551
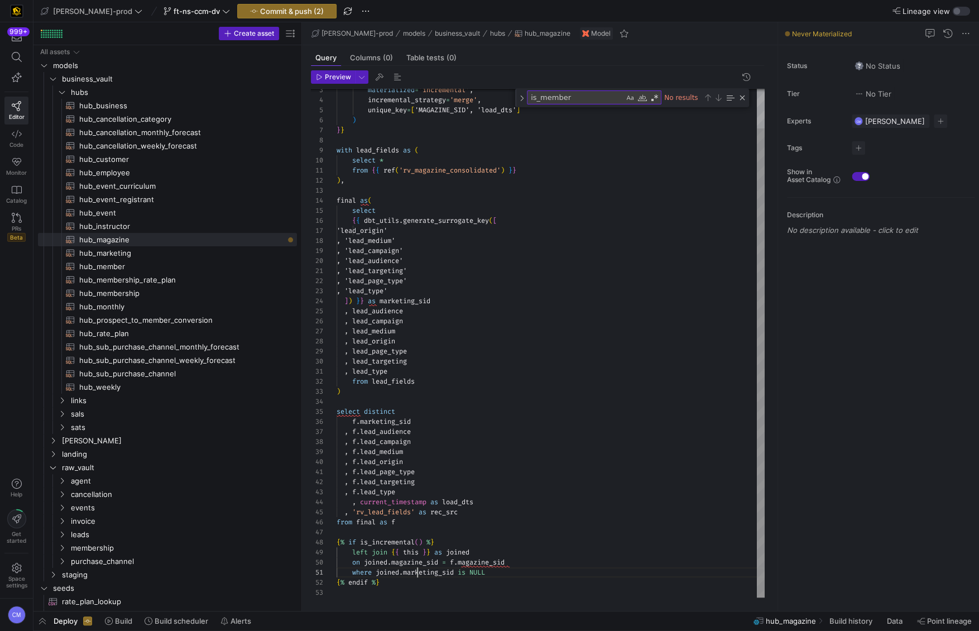
click at [417, 573] on div "materialized = 'incremental' , incremental_strategy = 'merge' , unique_key = [ …" at bounding box center [550, 321] width 428 height 551
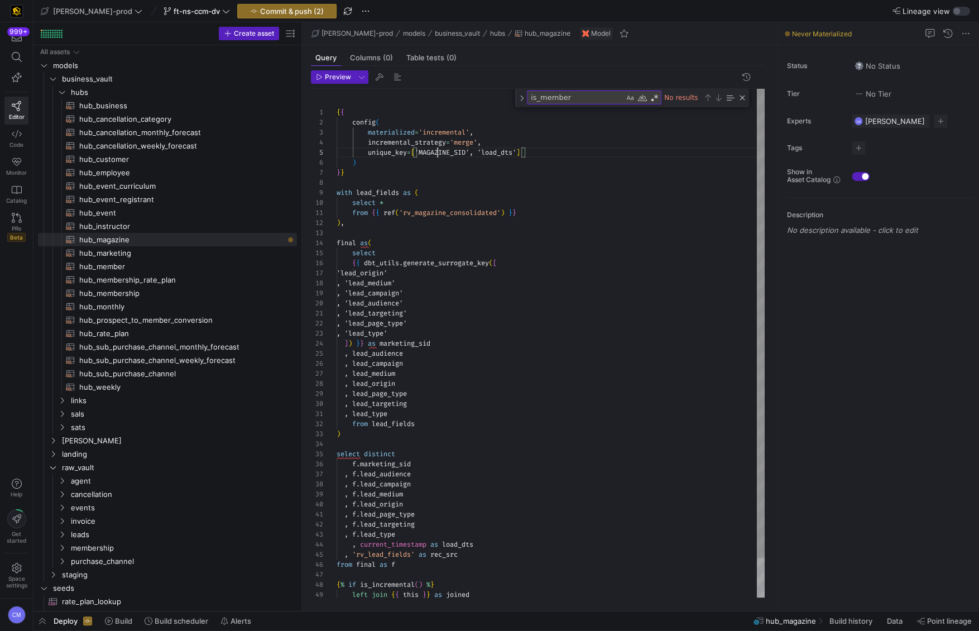
click at [439, 152] on div "materialized = 'incremental' , incremental_strategy = 'merge' , unique_key = [ …" at bounding box center [550, 364] width 428 height 551
click at [463, 261] on div "materialized = 'incremental' , incremental_strategy = 'merge' , unique_key = [ …" at bounding box center [550, 364] width 428 height 551
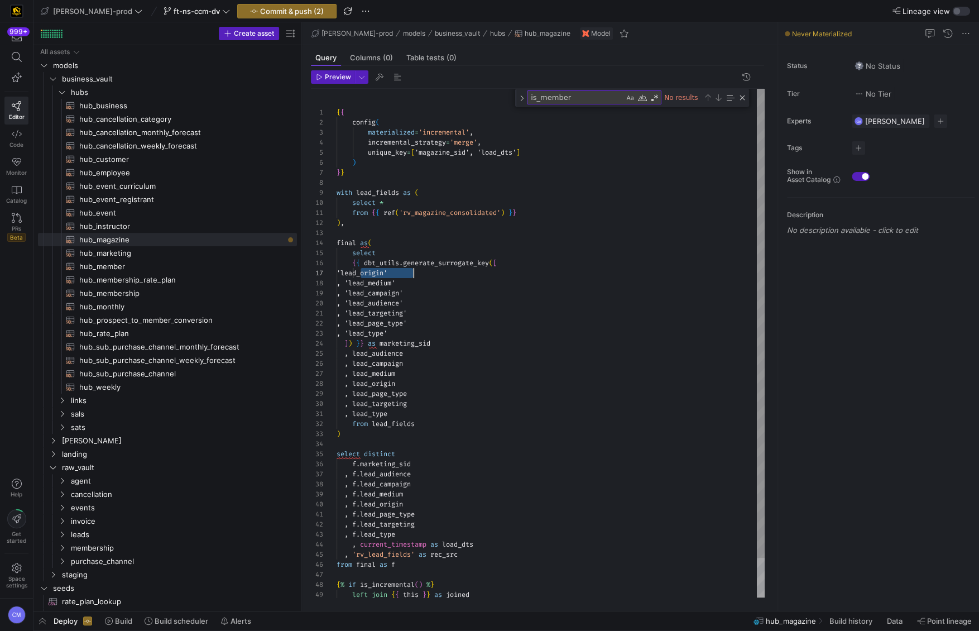
drag, startPoint x: 360, startPoint y: 272, endPoint x: 416, endPoint y: 271, distance: 55.8
click at [416, 271] on div "materialized = 'incremental' , incremental_strategy = 'merge' , unique_key = [ …" at bounding box center [550, 364] width 428 height 551
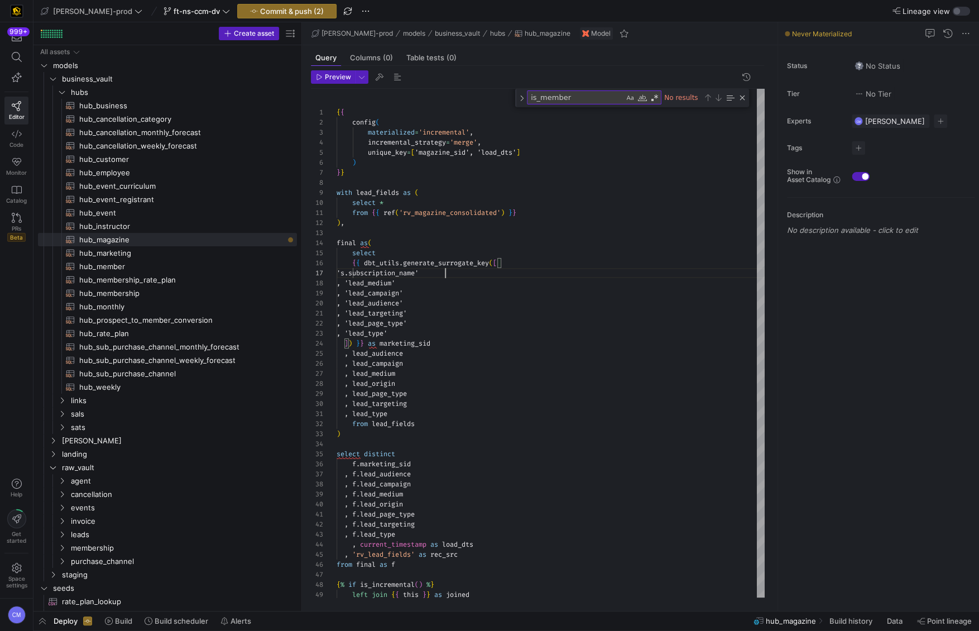
scroll to position [60, 104]
click at [399, 286] on div "materialized = 'incremental' , incremental_strategy = 'merge' , unique_key = [ …" at bounding box center [550, 364] width 428 height 551
type textarea "from {{ ref('rv_magazine_consolidated') }} ), final as( select {{ dbt_utils.gen…"
